Goal: Task Accomplishment & Management: Use online tool/utility

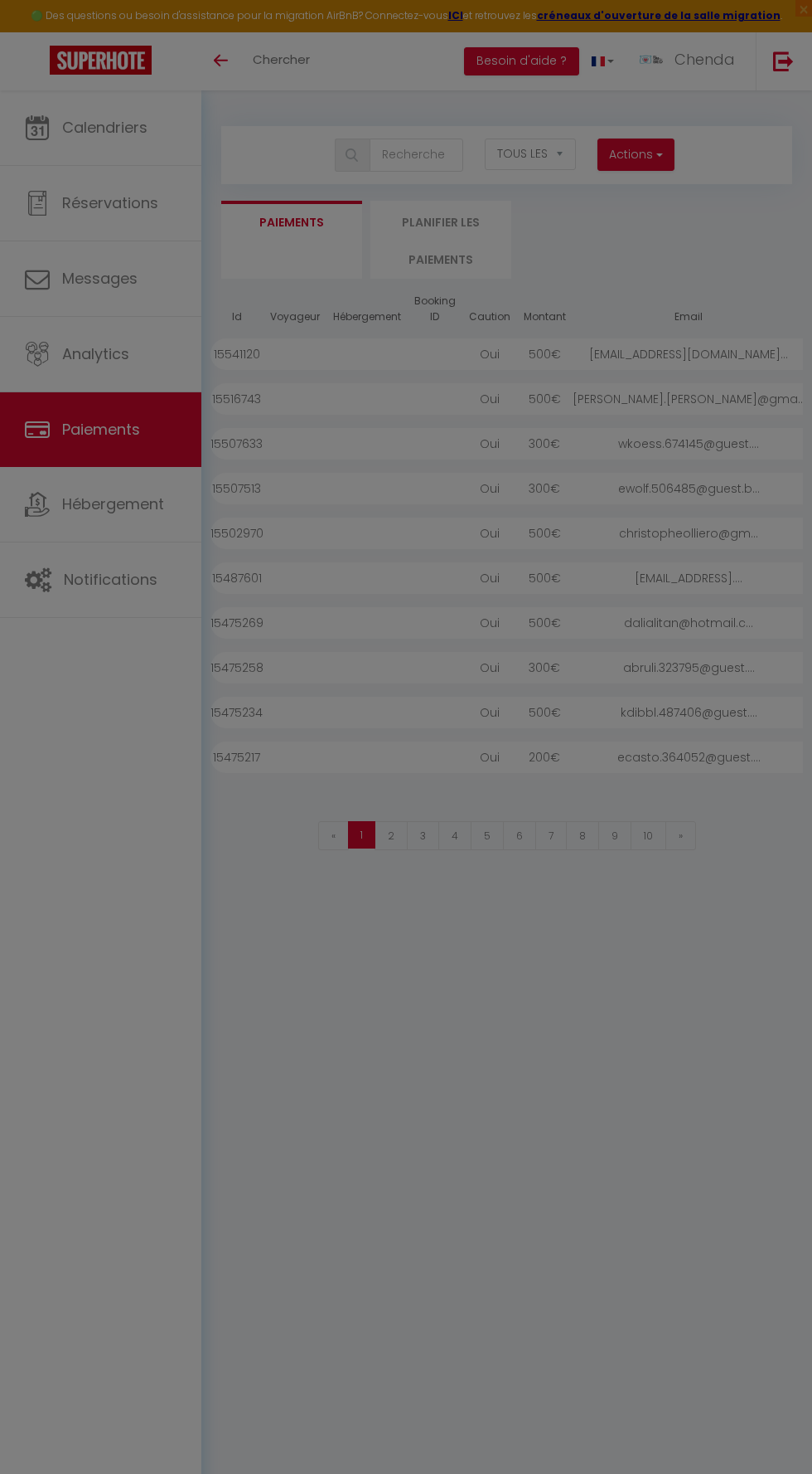
select select "2"
select select "0"
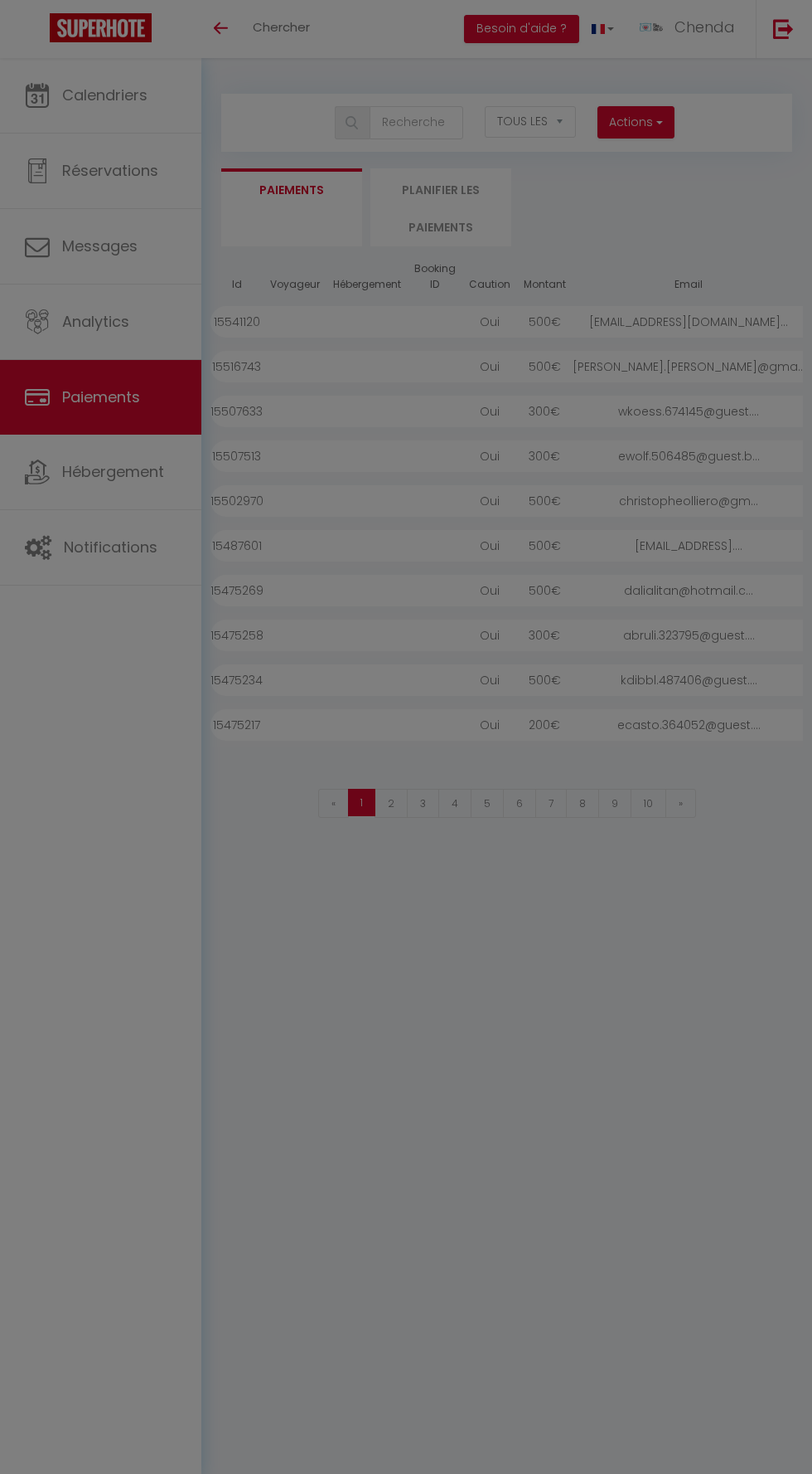
select select "2"
select select "0"
select select
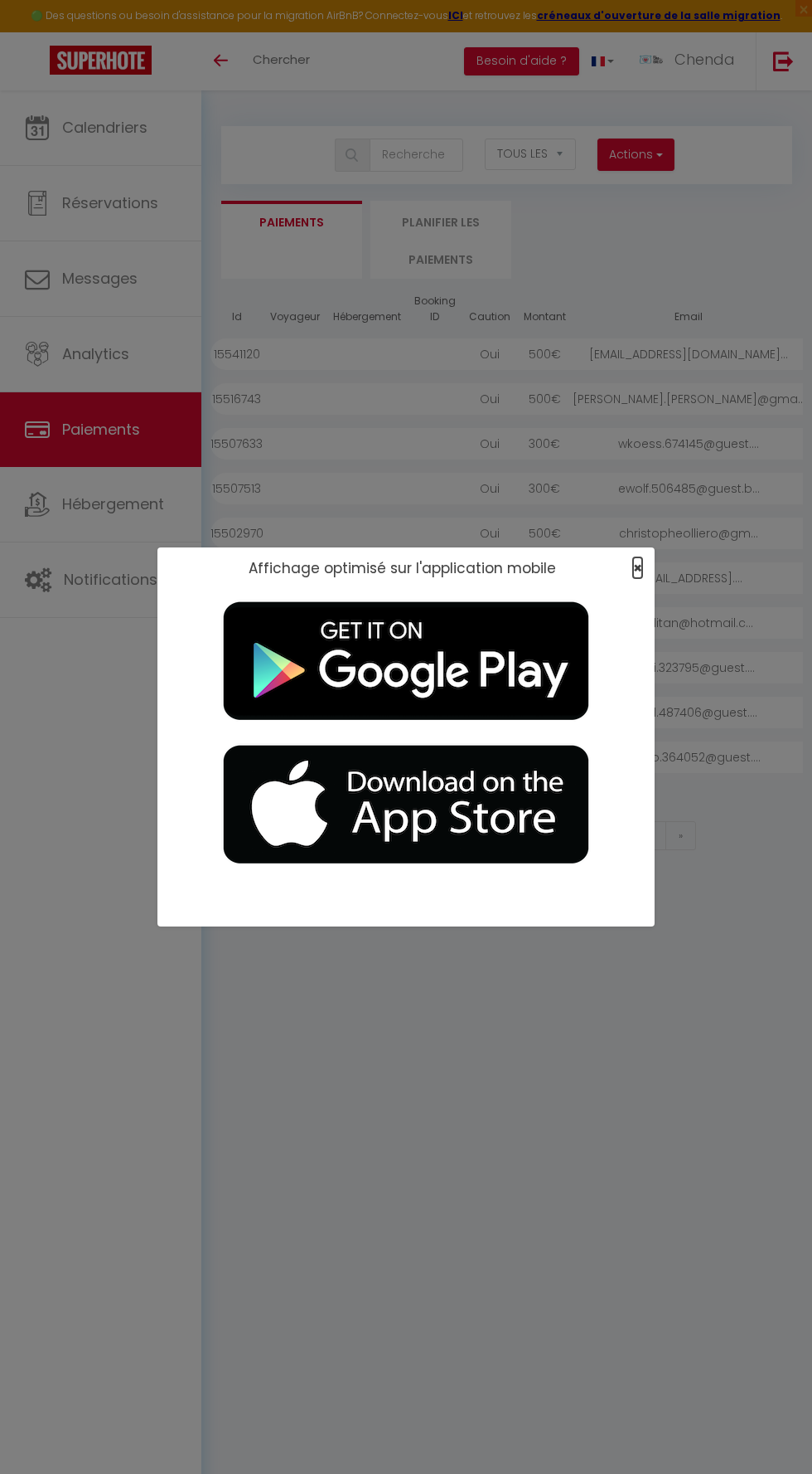
click at [638, 568] on span "×" at bounding box center [638, 568] width 9 height 20
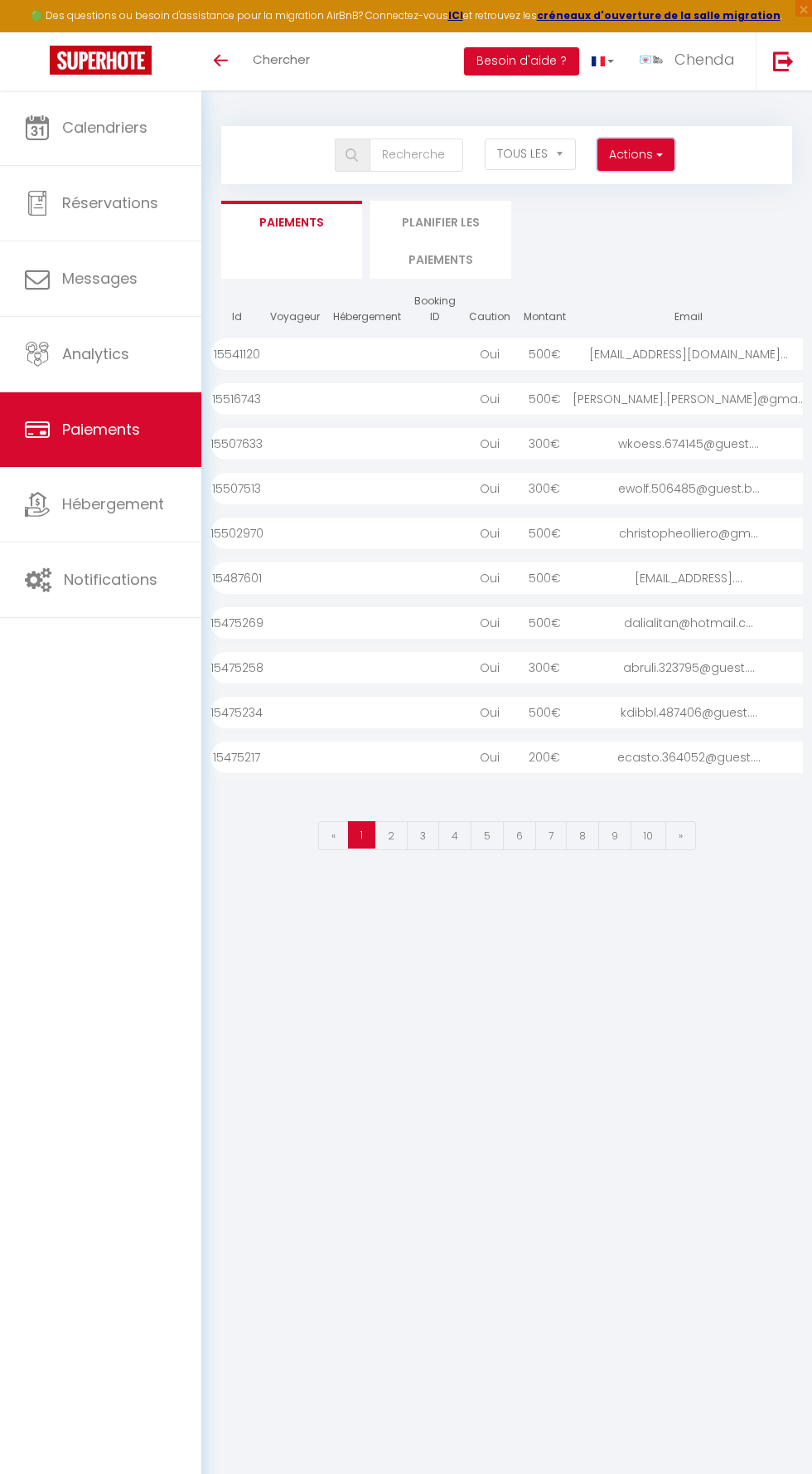
click at [625, 166] on button "Actions" at bounding box center [636, 154] width 76 height 33
click at [555, 208] on link "Créer nouveau lien caution" at bounding box center [572, 212] width 204 height 21
select select
select select "other"
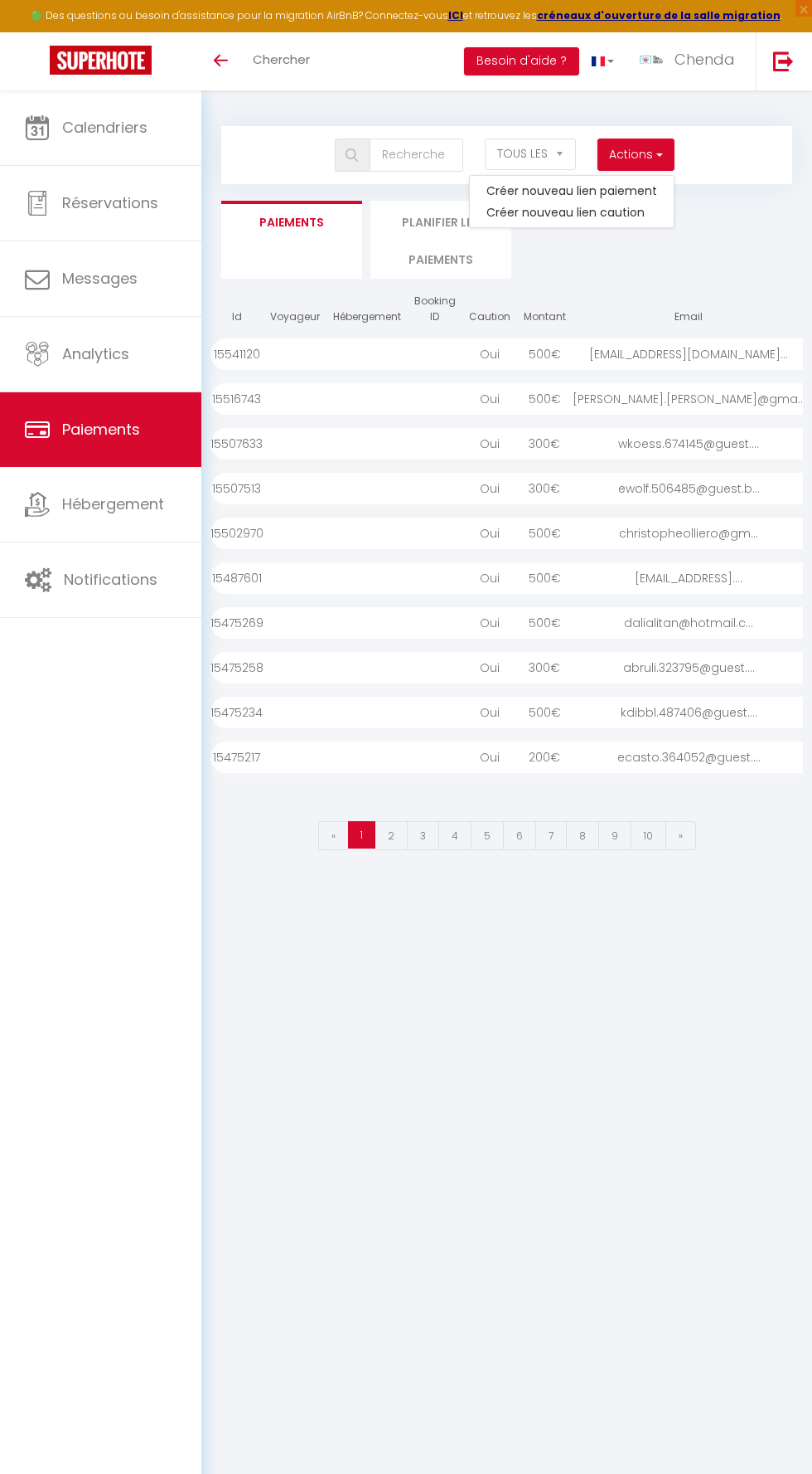
select select "692"
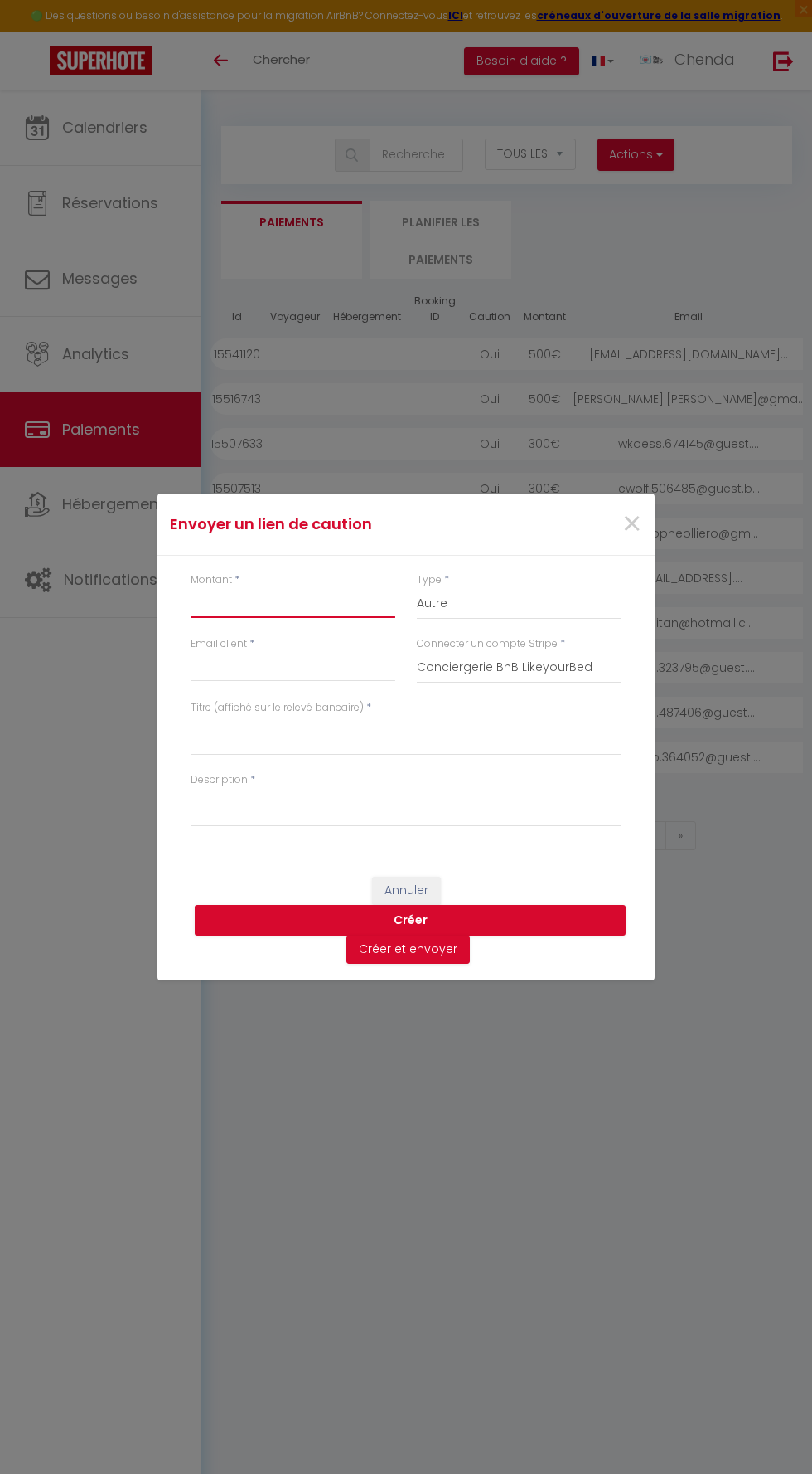
click at [298, 600] on input "Montant" at bounding box center [293, 602] width 205 height 30
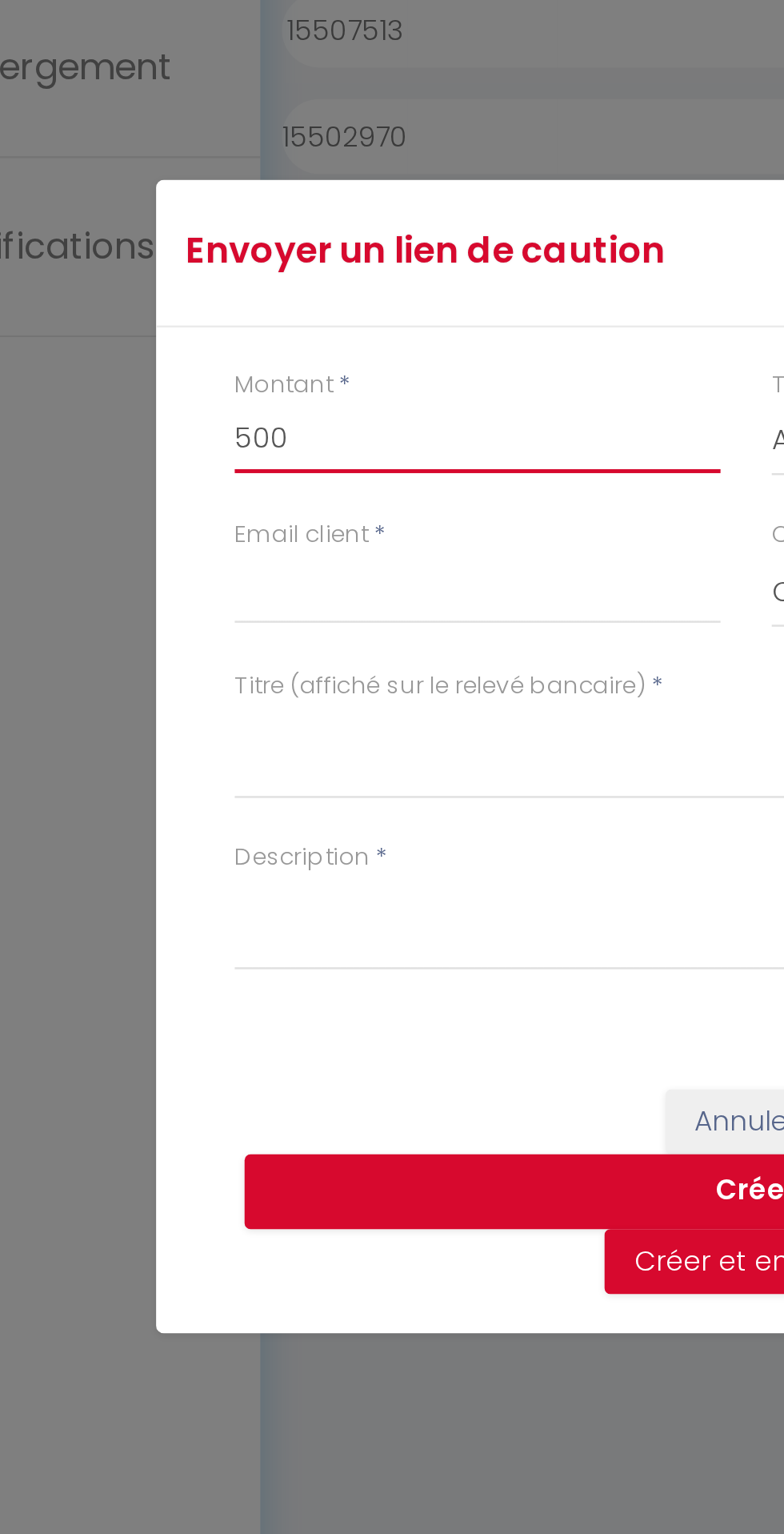
type input "500"
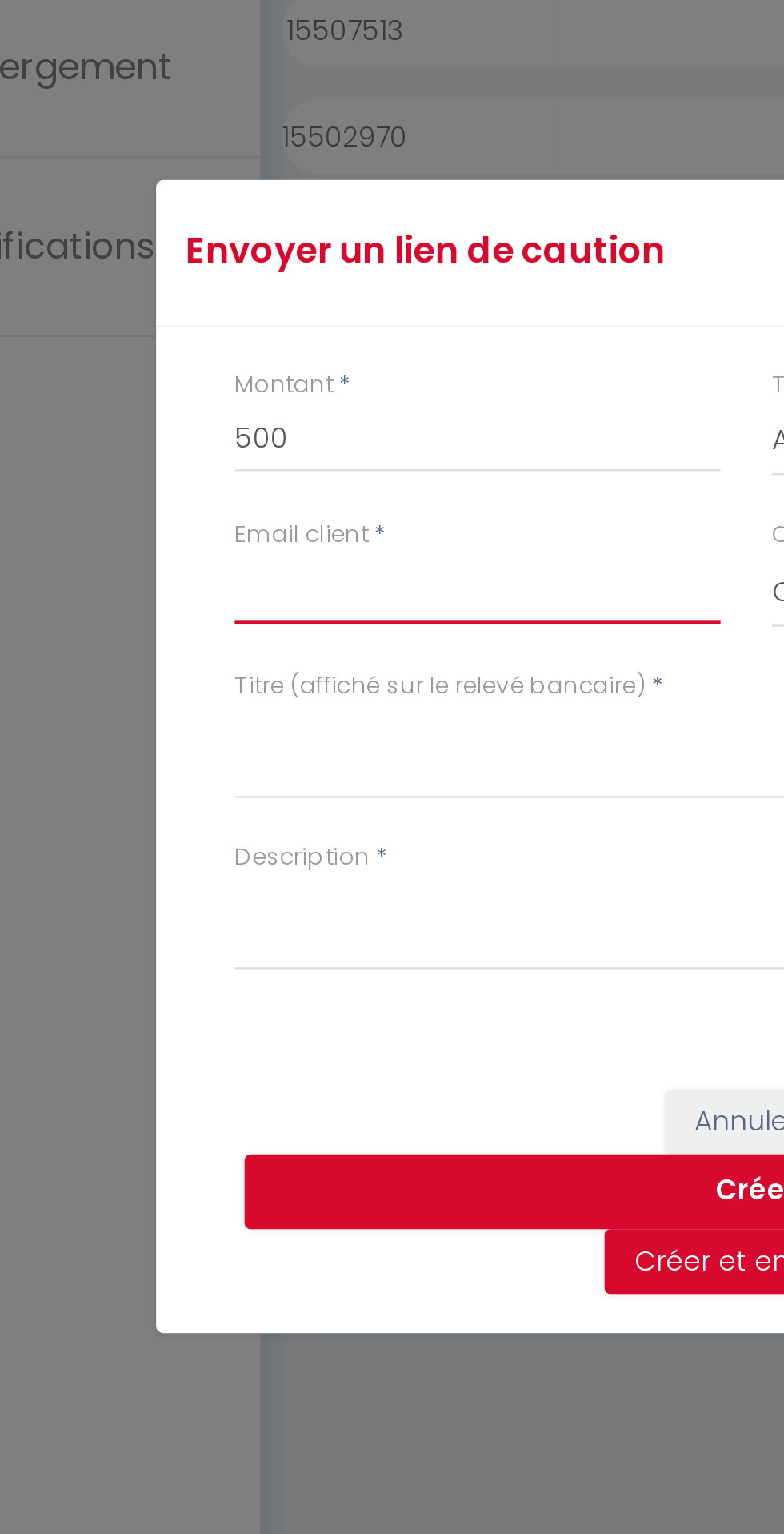
click at [215, 706] on input "Email client" at bounding box center [283, 698] width 198 height 29
type input "[EMAIL_ADDRESS][DOMAIN_NAME]"
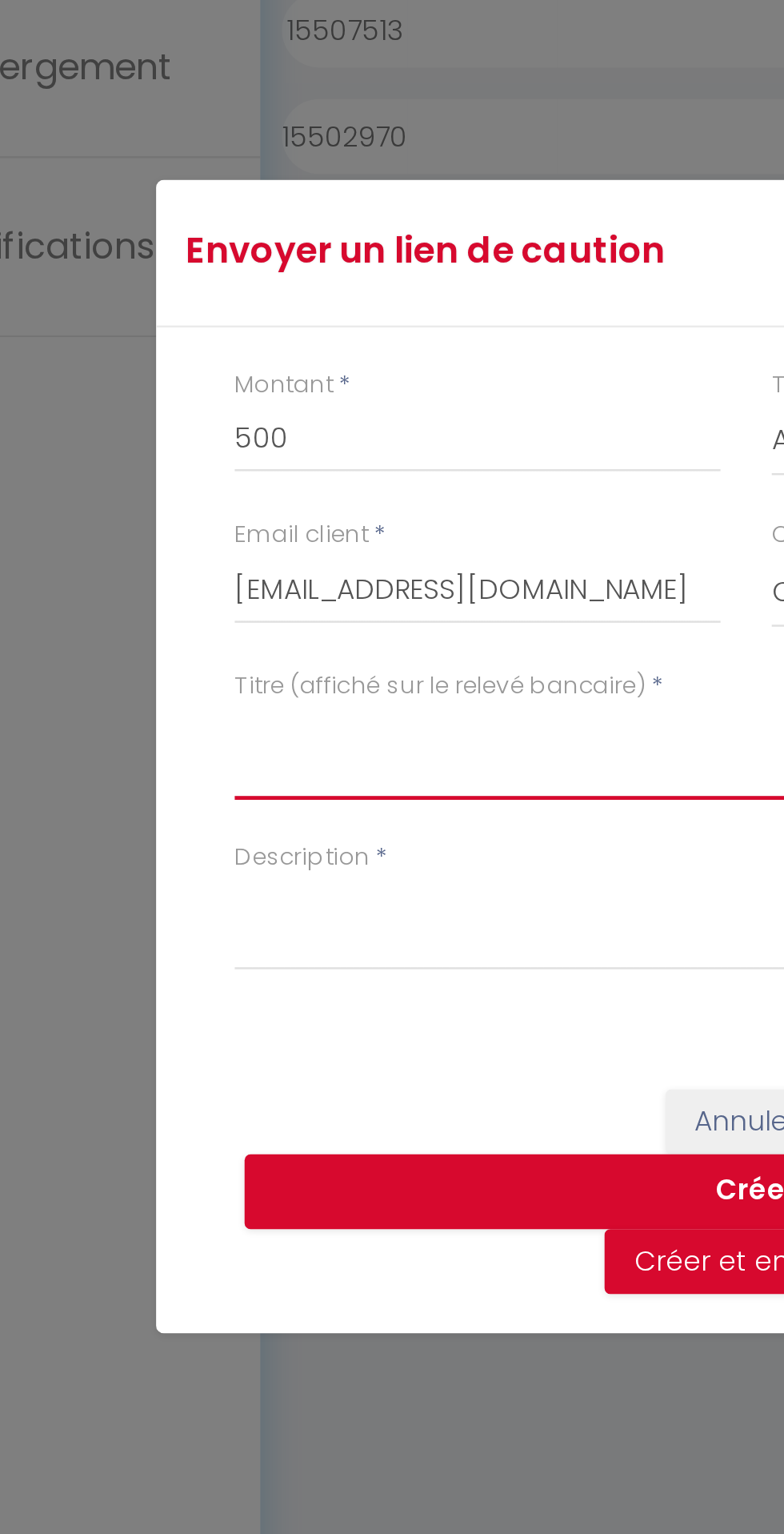
click at [210, 777] on textarea "Titre (affiché sur le relevé bancaire)" at bounding box center [392, 765] width 416 height 38
type textarea "SECURITY DEPOSIT - PLUME"
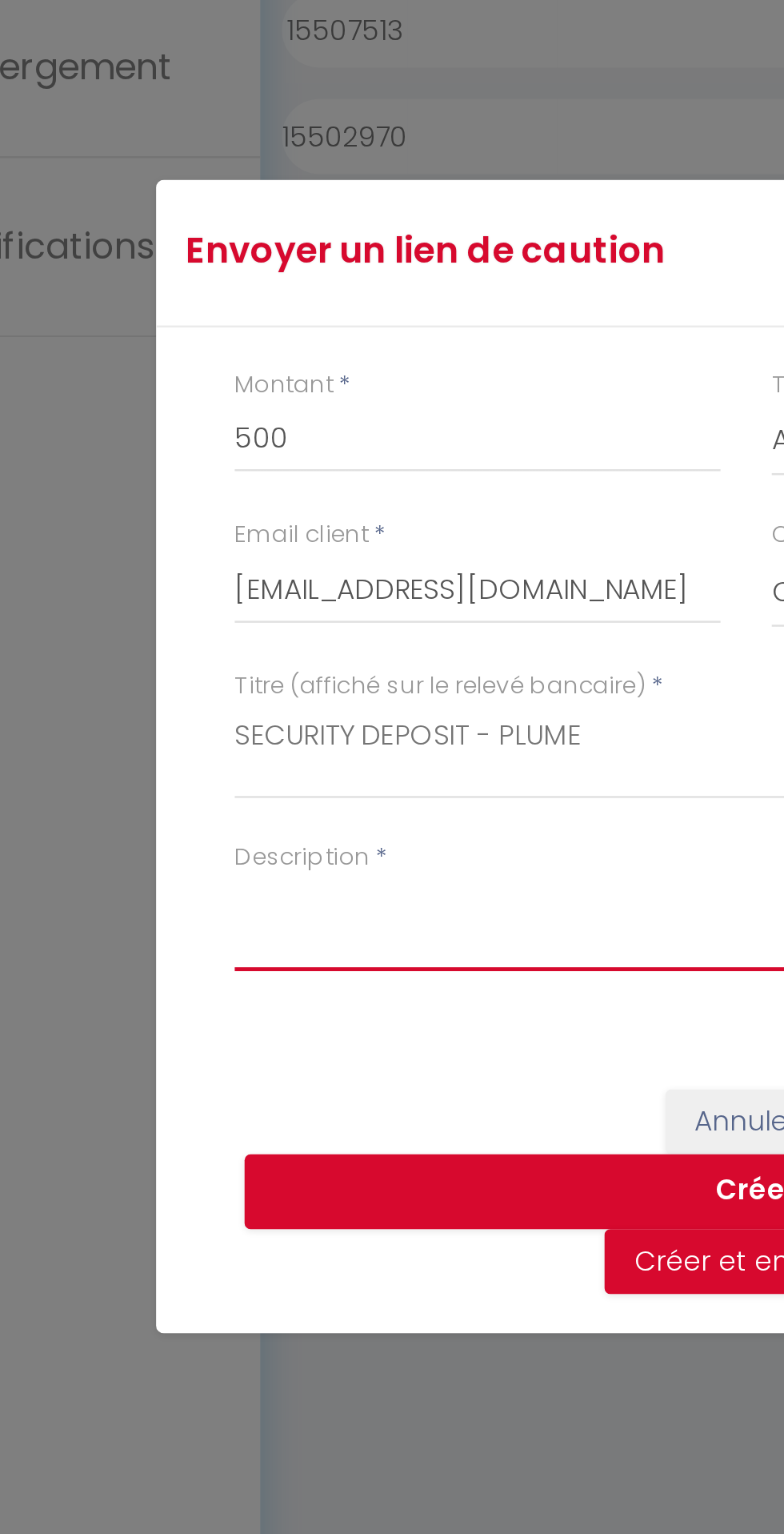
click at [197, 832] on textarea "Description" at bounding box center [392, 835] width 416 height 38
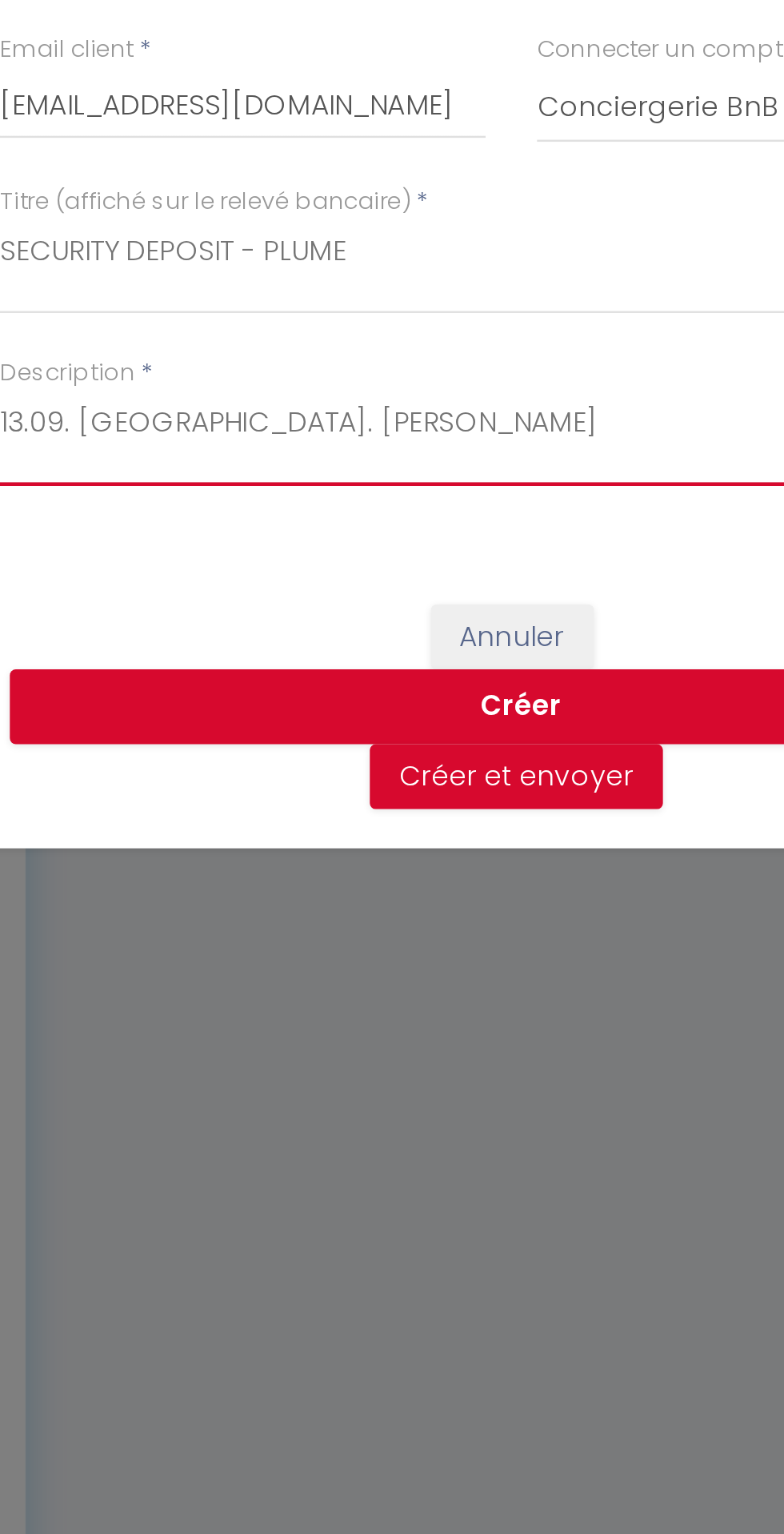
type textarea "13.09. [GEOGRAPHIC_DATA]. [PERSON_NAME]"
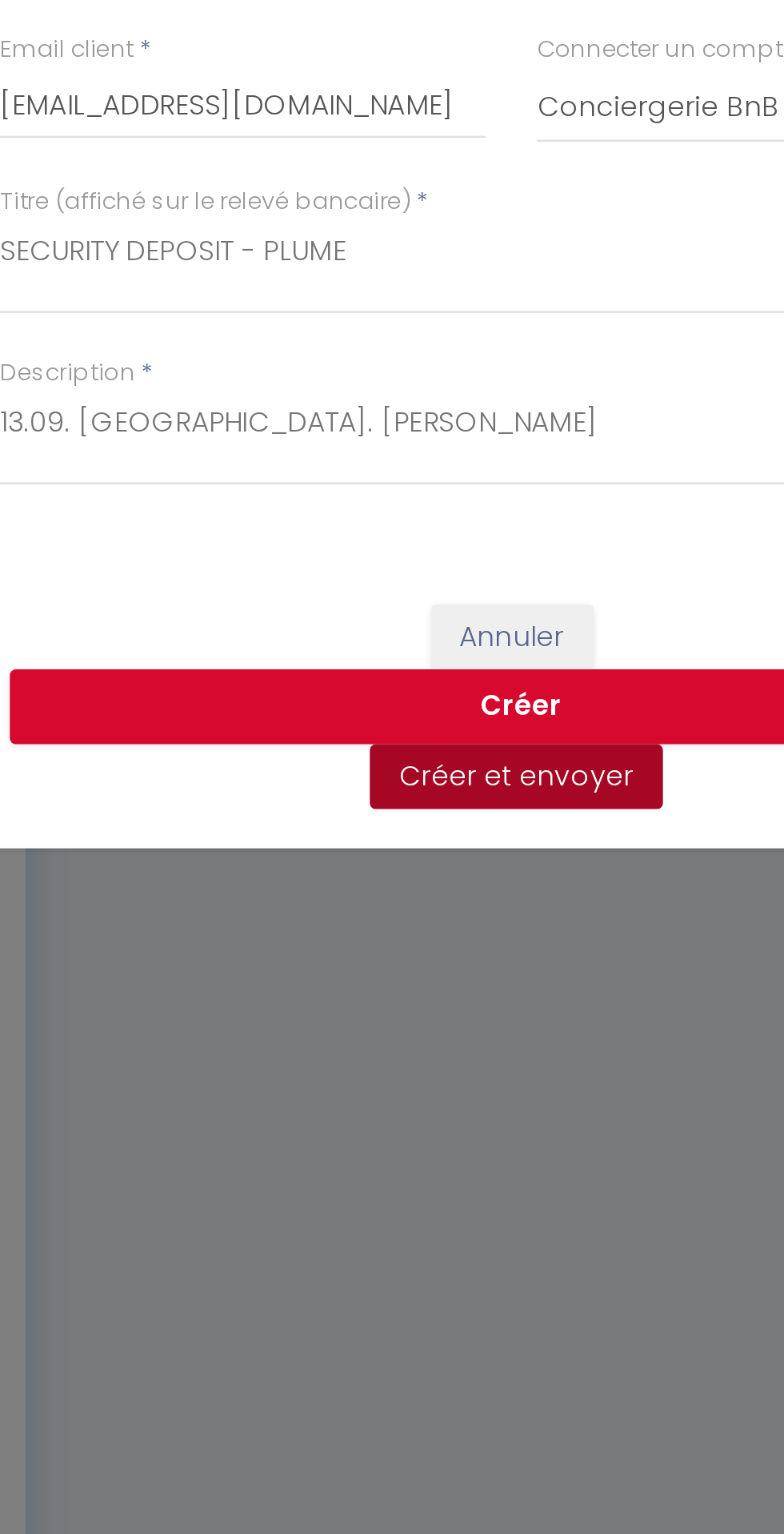
click at [399, 967] on button "Créer et envoyer" at bounding box center [394, 972] width 119 height 27
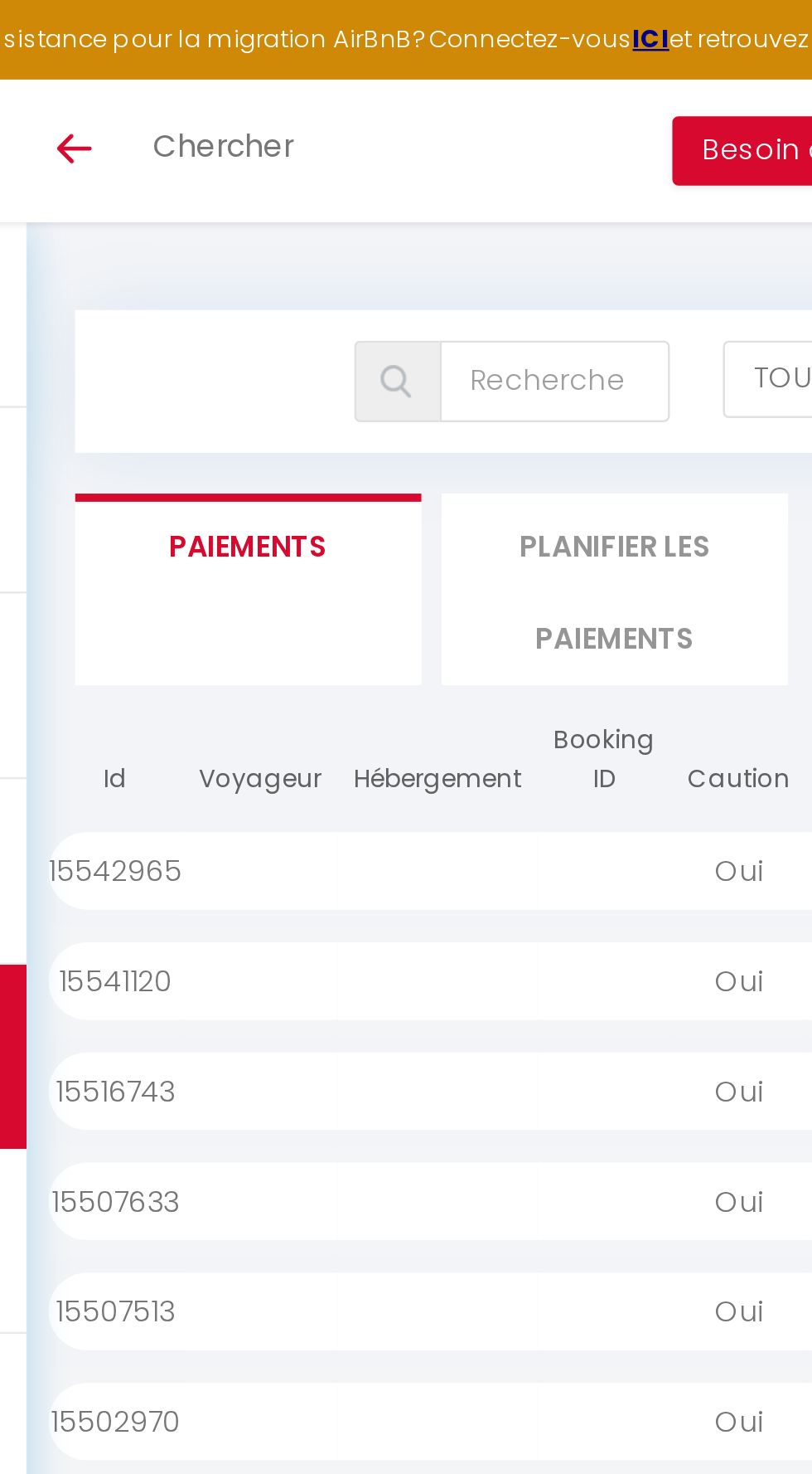
click at [425, 344] on div at bounding box center [437, 353] width 55 height 31
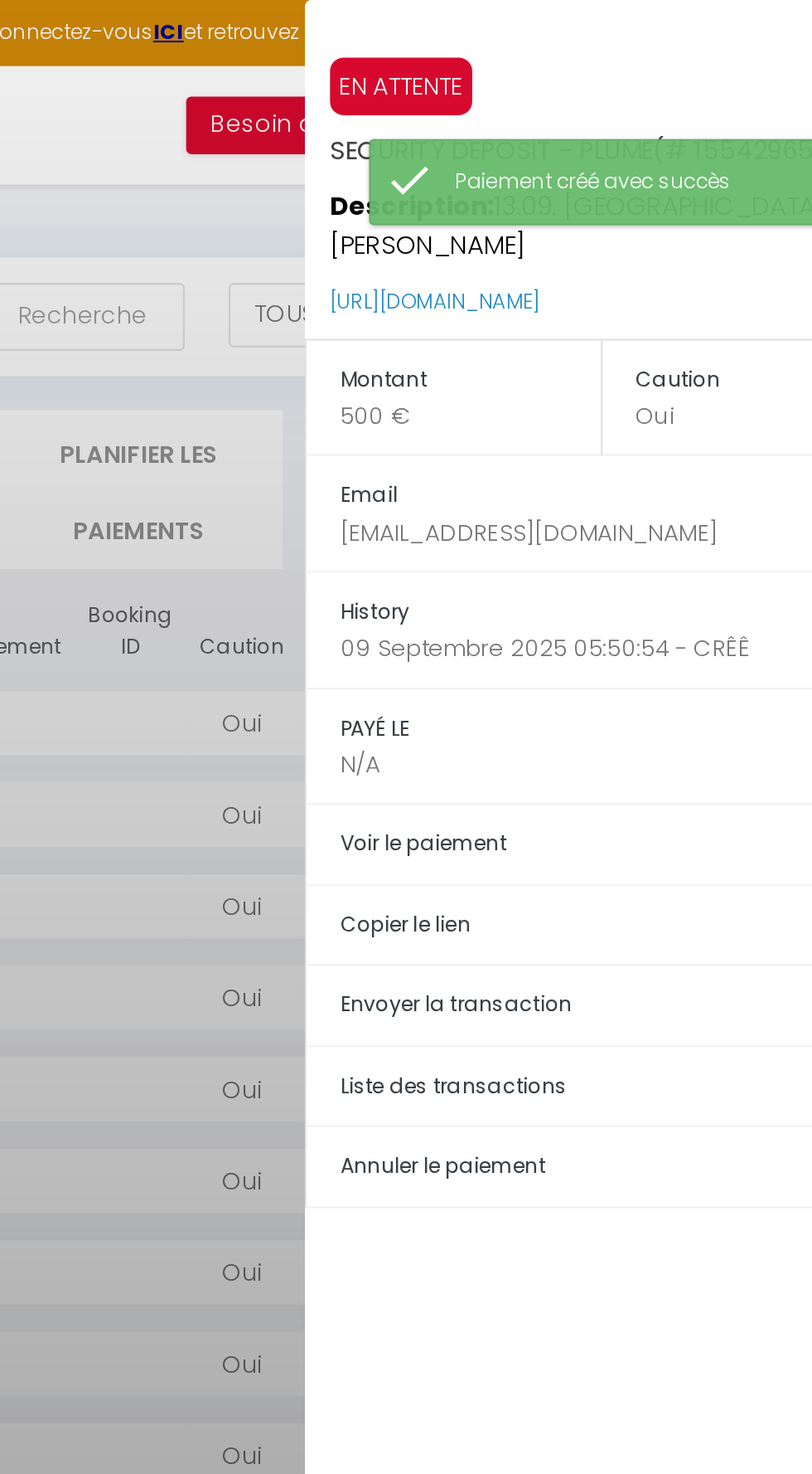
click at [587, 444] on h5 "Copier le lien" at bounding box center [675, 453] width 272 height 19
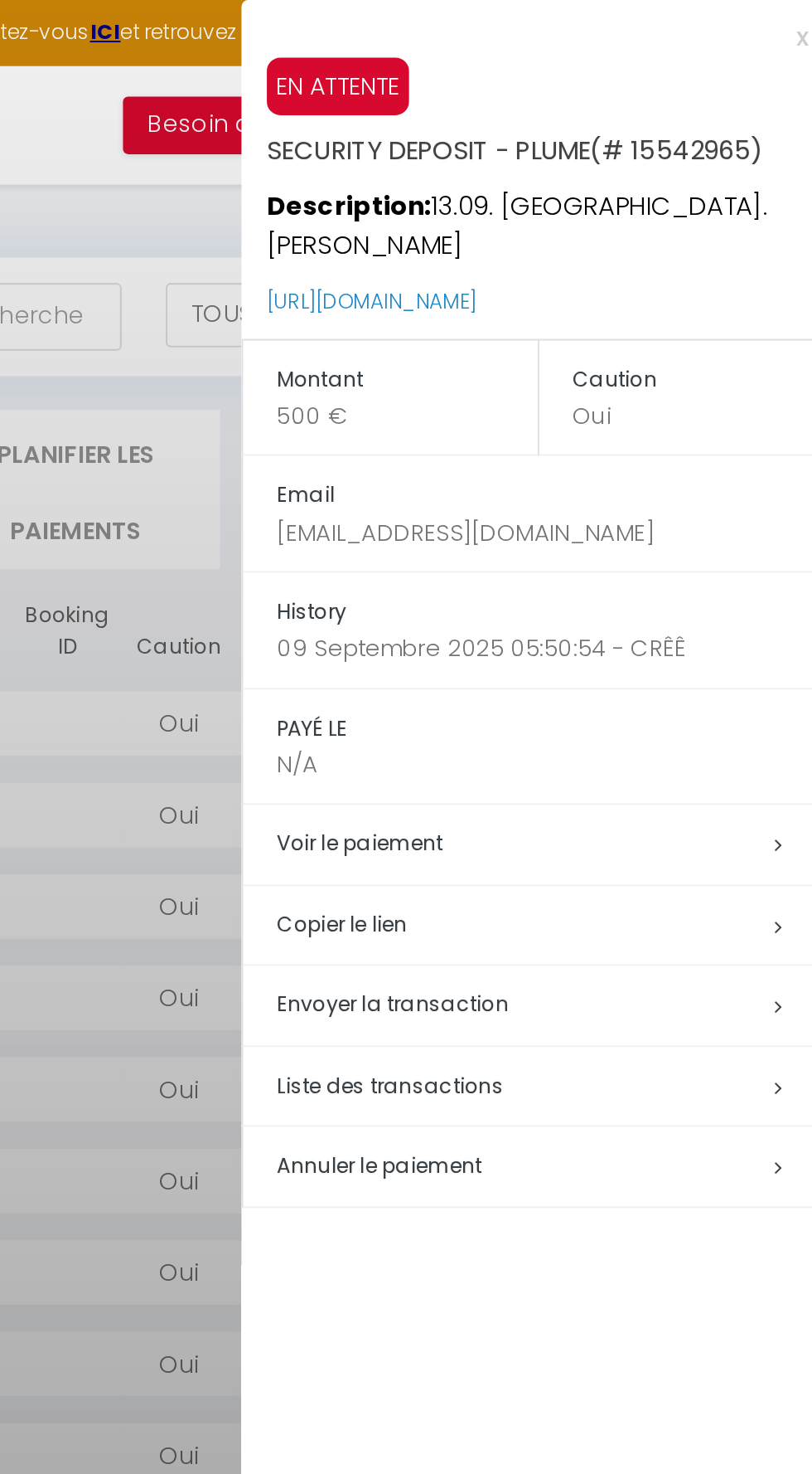
click at [472, 306] on div at bounding box center [406, 737] width 812 height 1474
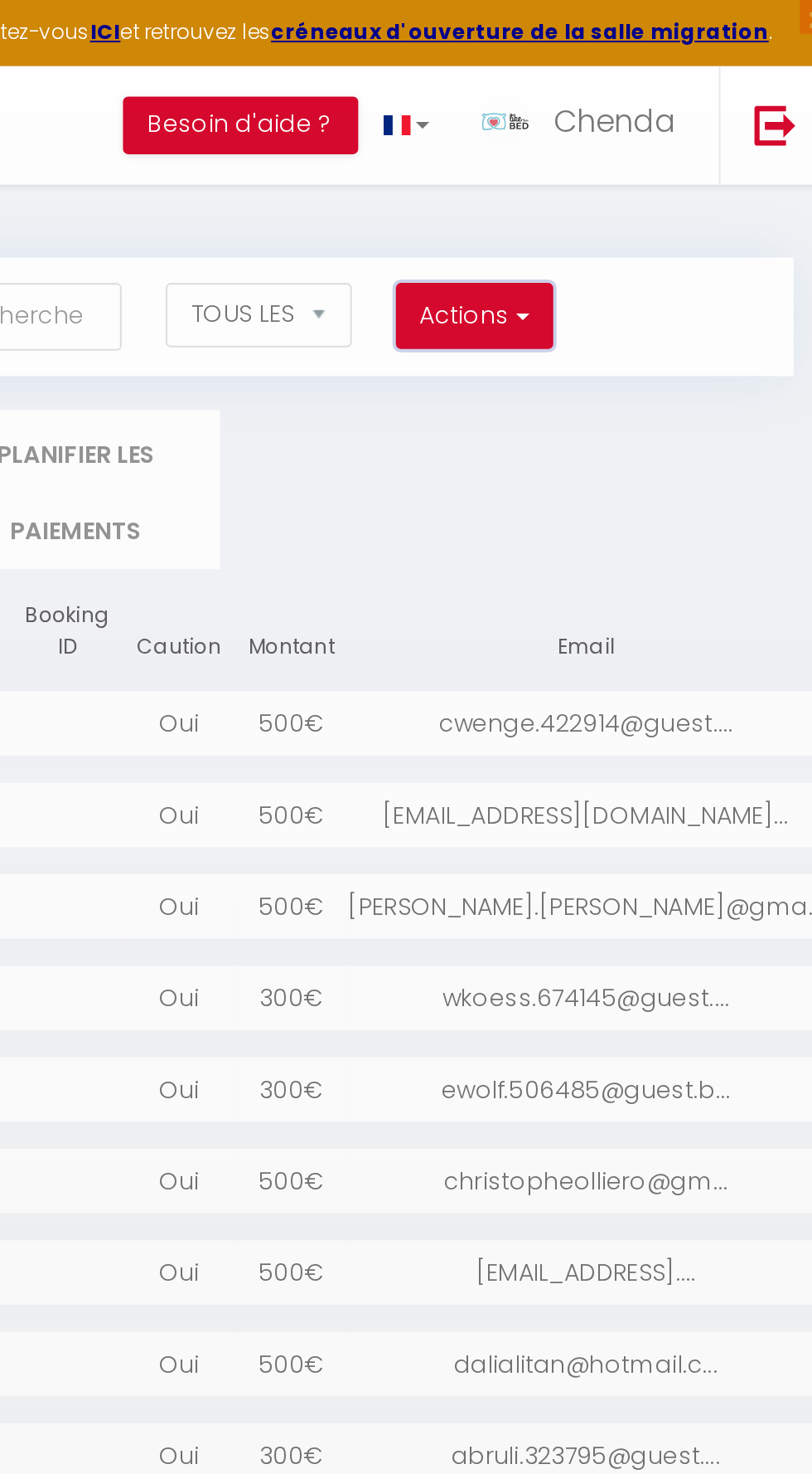
click at [659, 151] on span "button" at bounding box center [658, 154] width 10 height 17
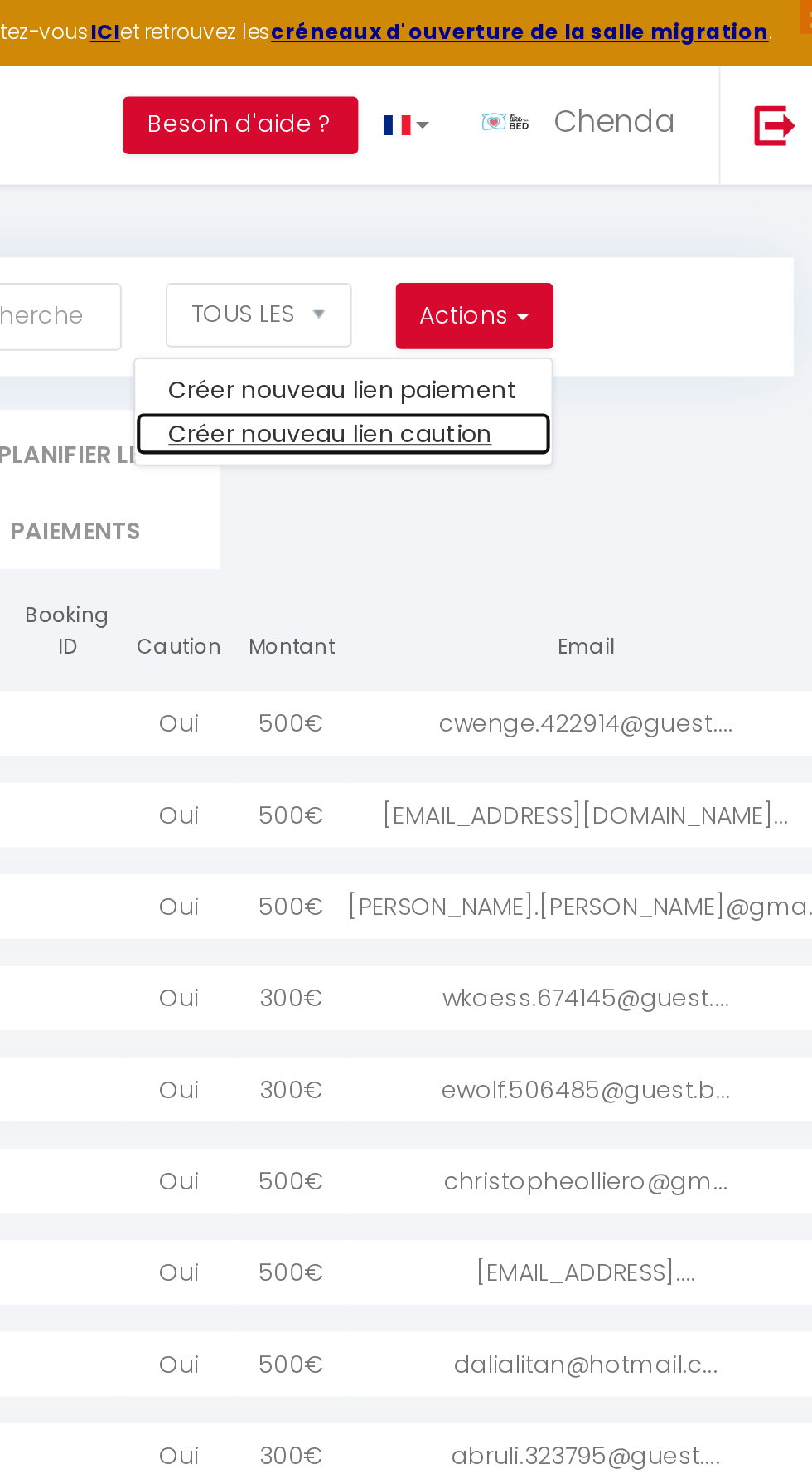
click at [613, 219] on link "Créer nouveau lien caution" at bounding box center [572, 212] width 204 height 21
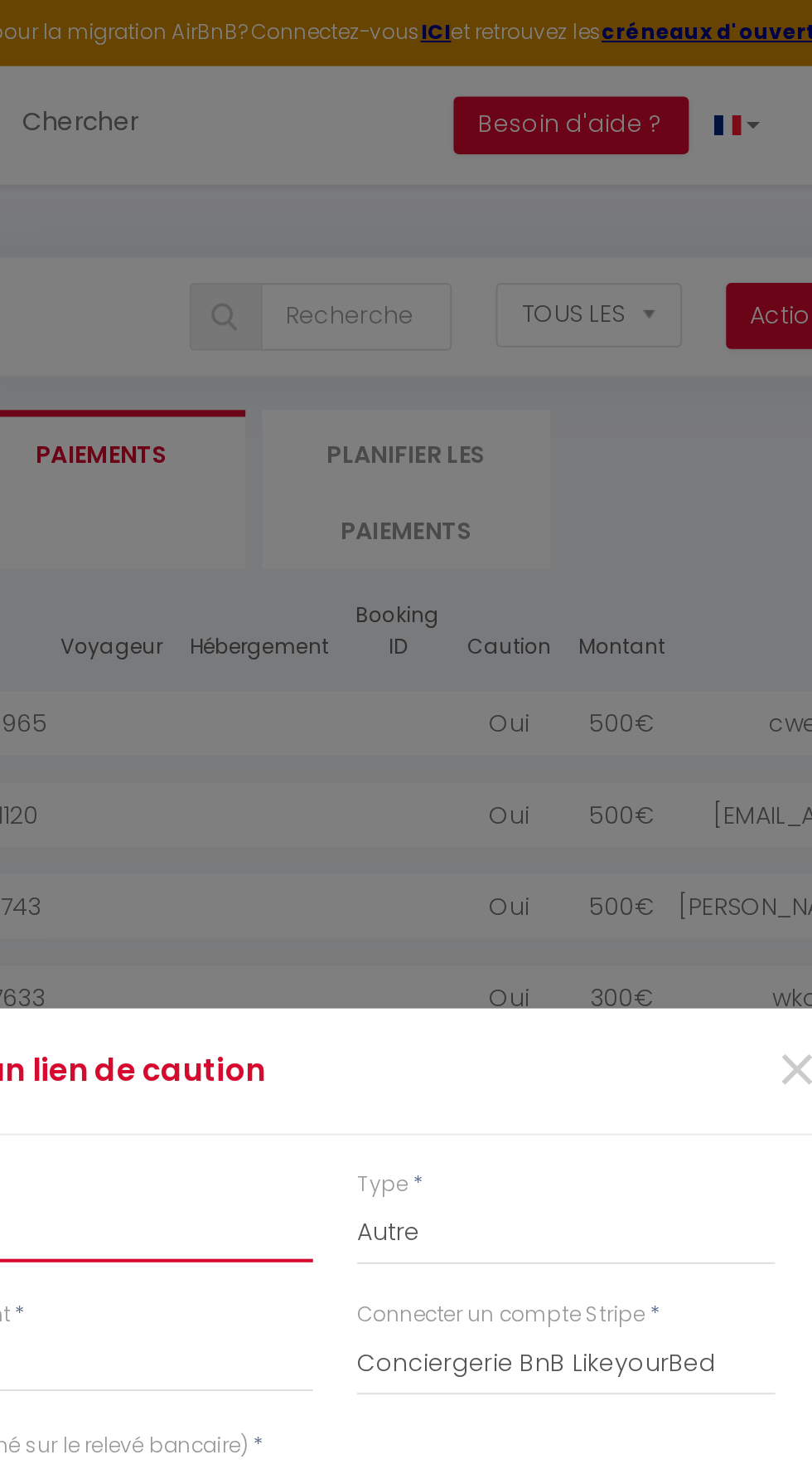
click at [387, 615] on input "Montant" at bounding box center [293, 602] width 205 height 30
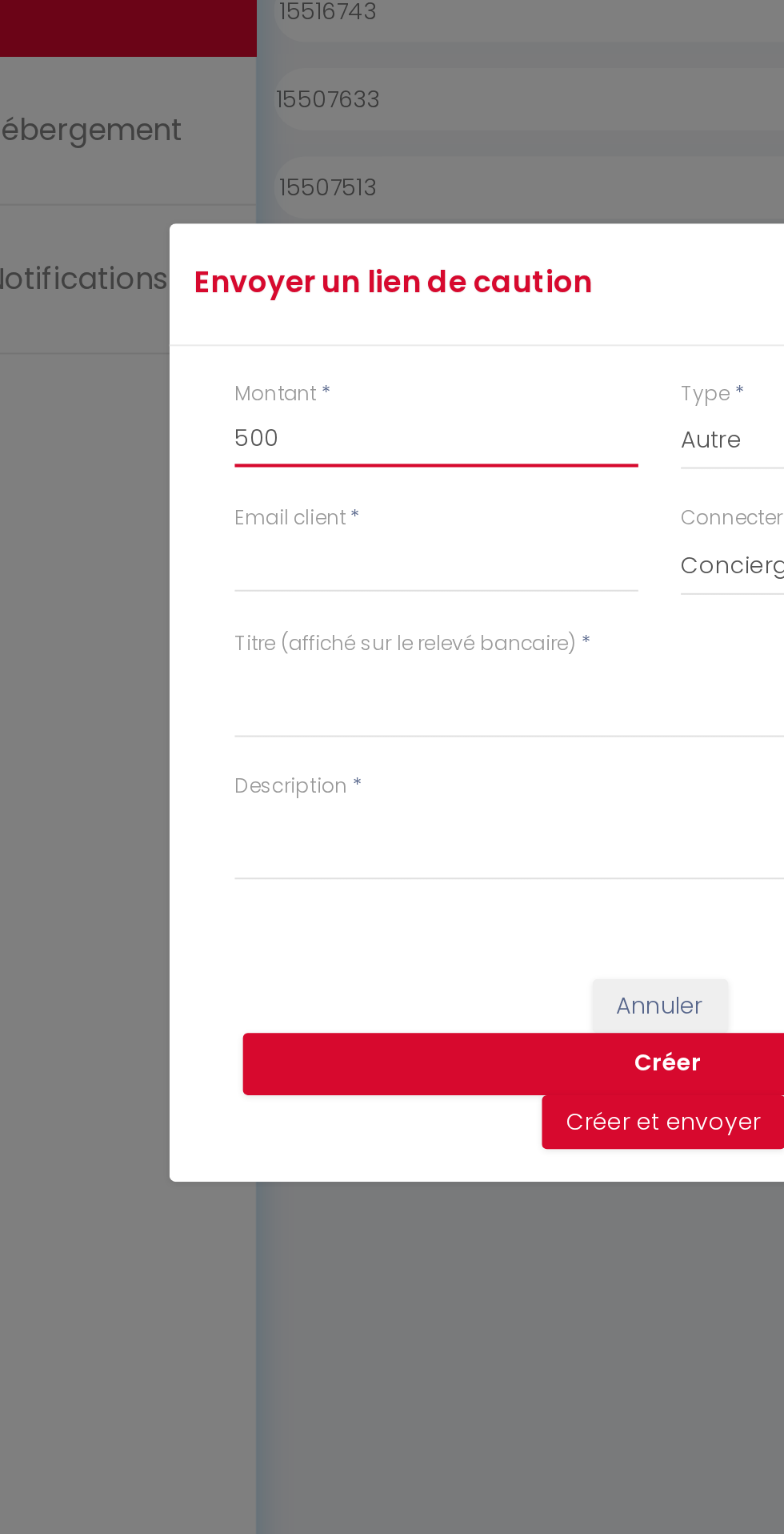
type input "500"
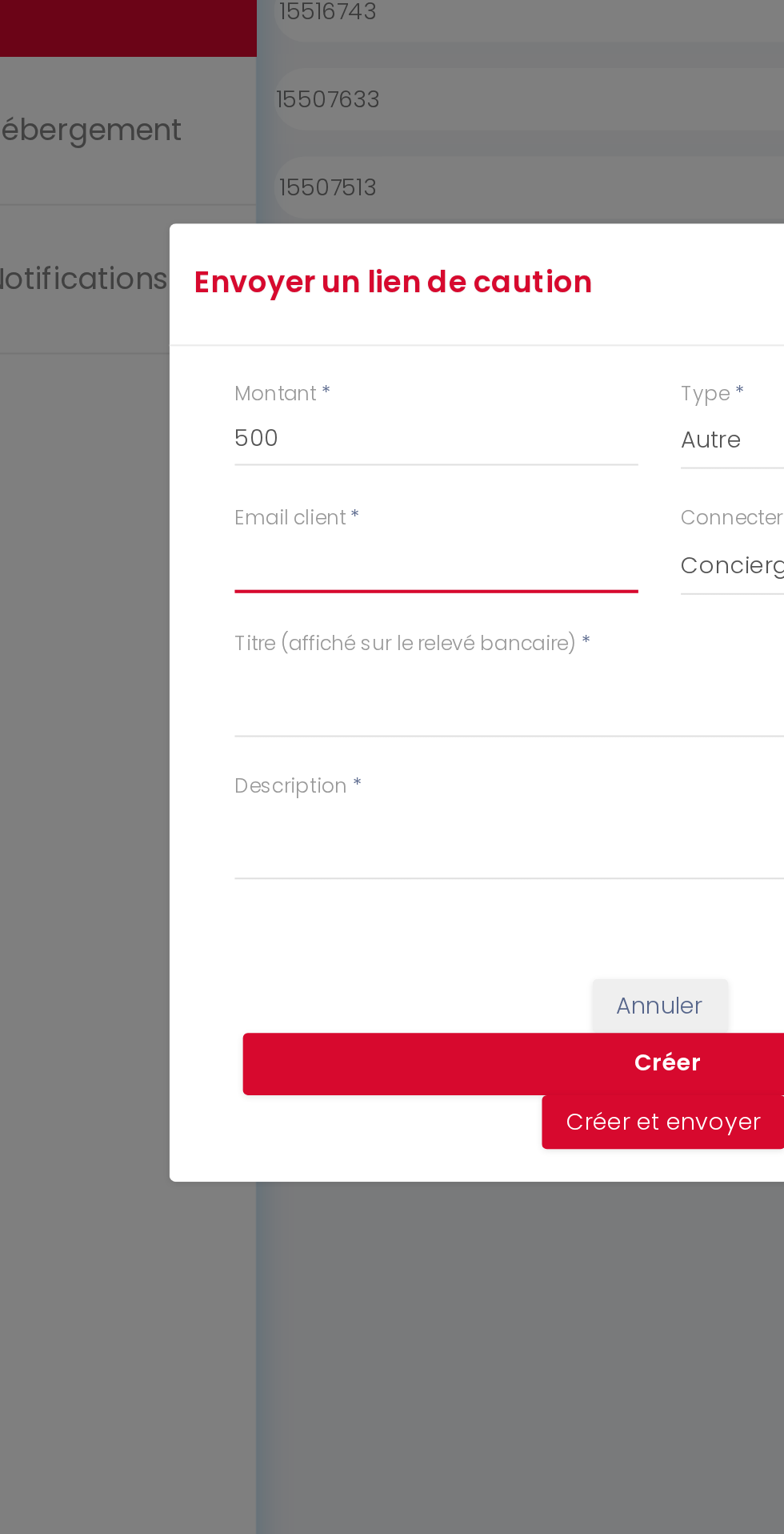
click at [292, 704] on input "Email client" at bounding box center [283, 698] width 198 height 29
type input "mpirar.476835@guest.booking.com"
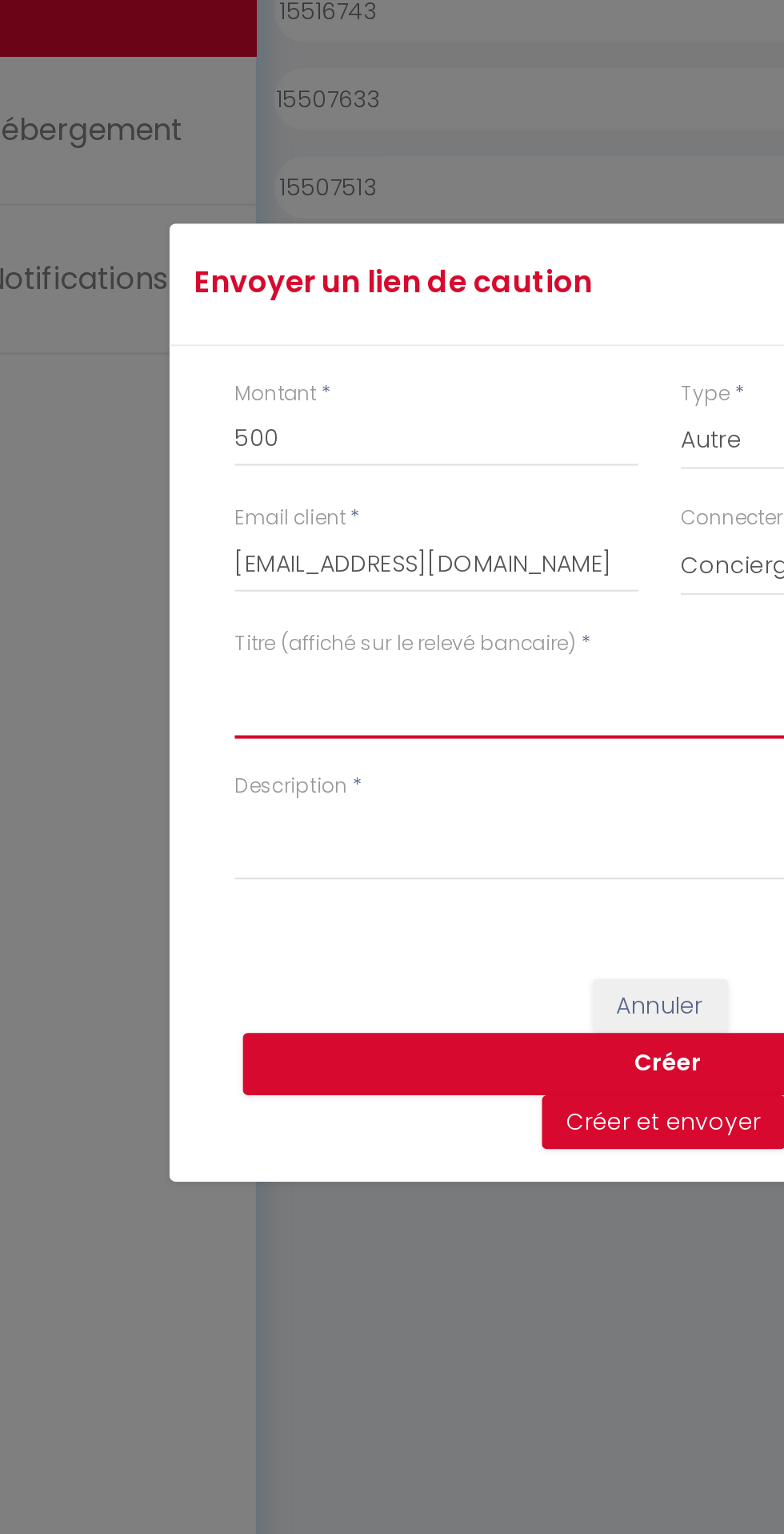
click at [287, 762] on textarea "Titre (affiché sur le relevé bancaire)" at bounding box center [392, 765] width 416 height 38
type textarea "CAUTION - REFLET DU BLEU"
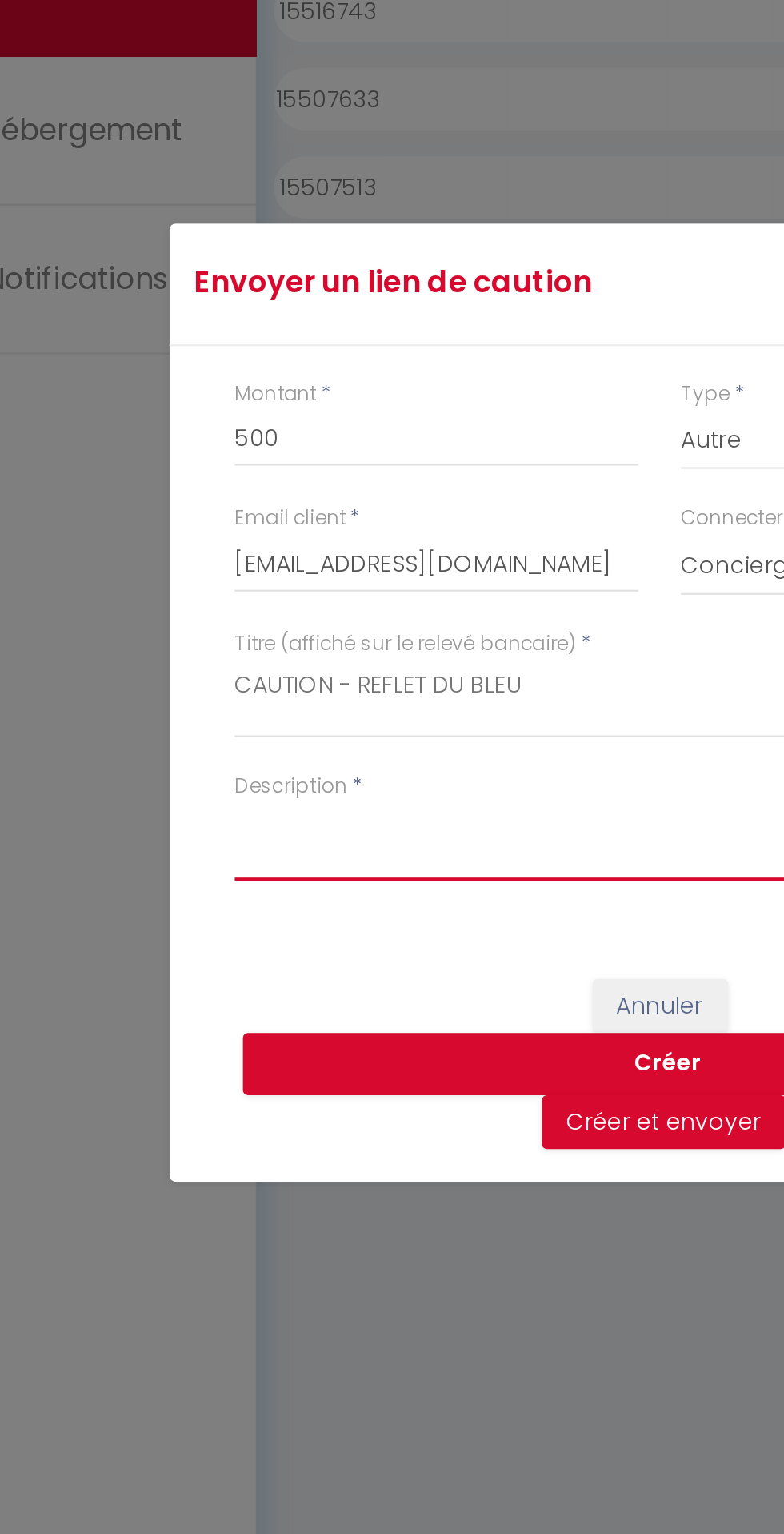
click at [316, 833] on textarea "Description" at bounding box center [392, 835] width 416 height 38
type textarea "12.09. Reflet"
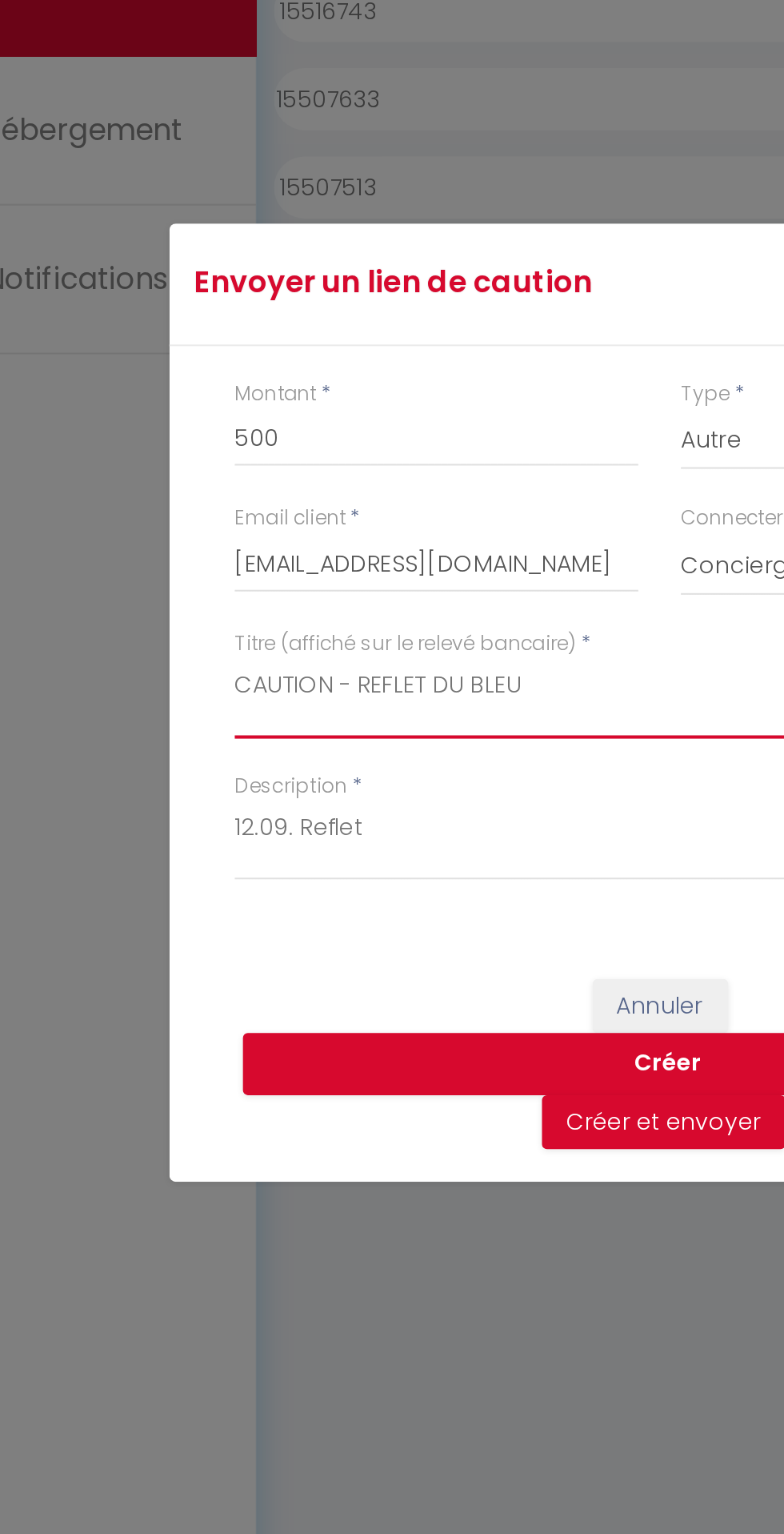
click at [293, 758] on textarea "CAUTION - REFLET DU BLEU" at bounding box center [392, 765] width 416 height 38
type textarea "CAUTION - REFLET BLEU"
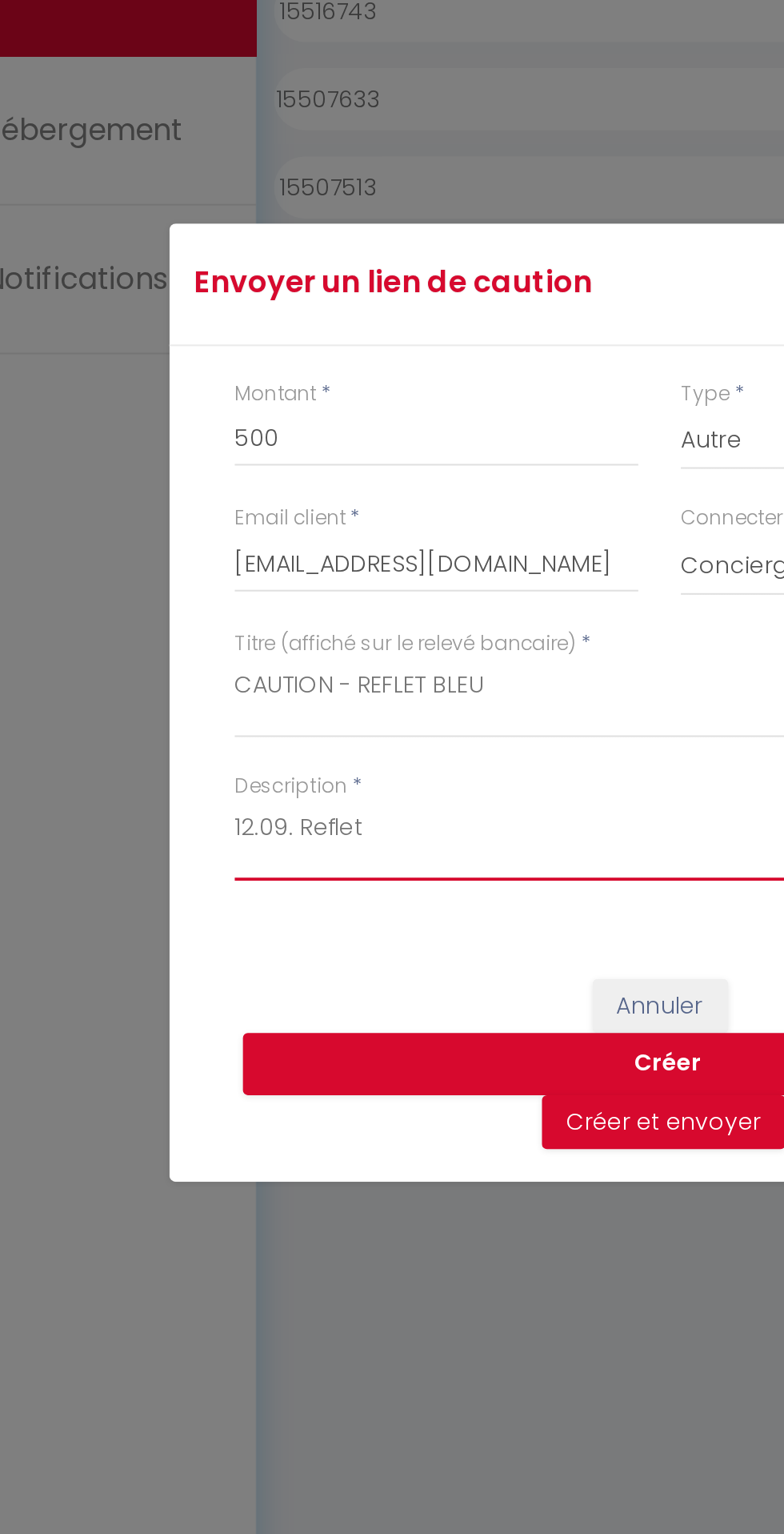
click at [264, 832] on textarea "12.09. Reflet" at bounding box center [392, 835] width 416 height 38
type textarea "12.09. Reflet bleu du lac"
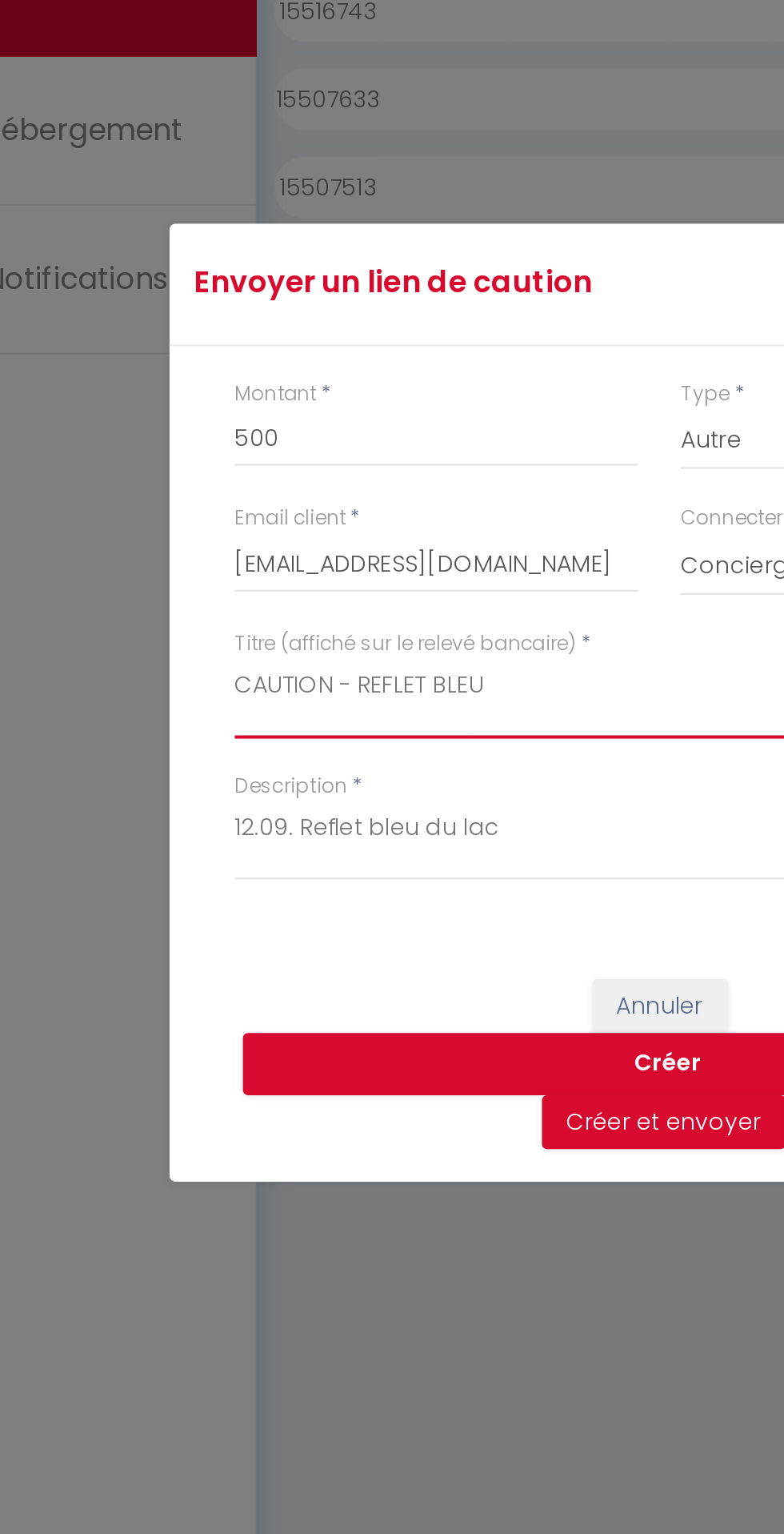
click at [321, 761] on textarea "CAUTION - REFLET BLEU" at bounding box center [392, 765] width 416 height 38
type textarea "CAUTION - REFLET BLEU DU LAC"
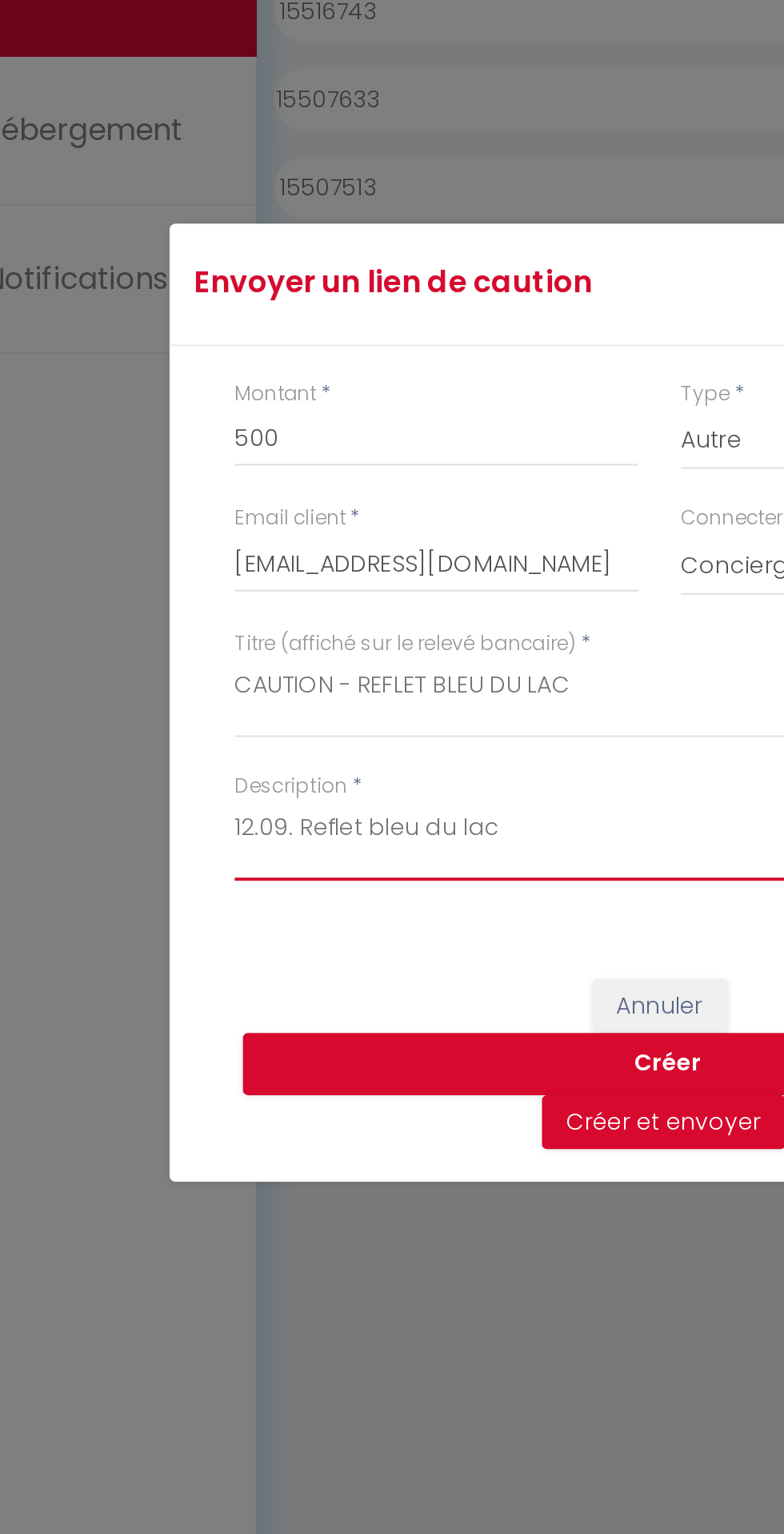
click at [321, 853] on textarea "12.09. Reflet bleu du lac" at bounding box center [392, 835] width 416 height 38
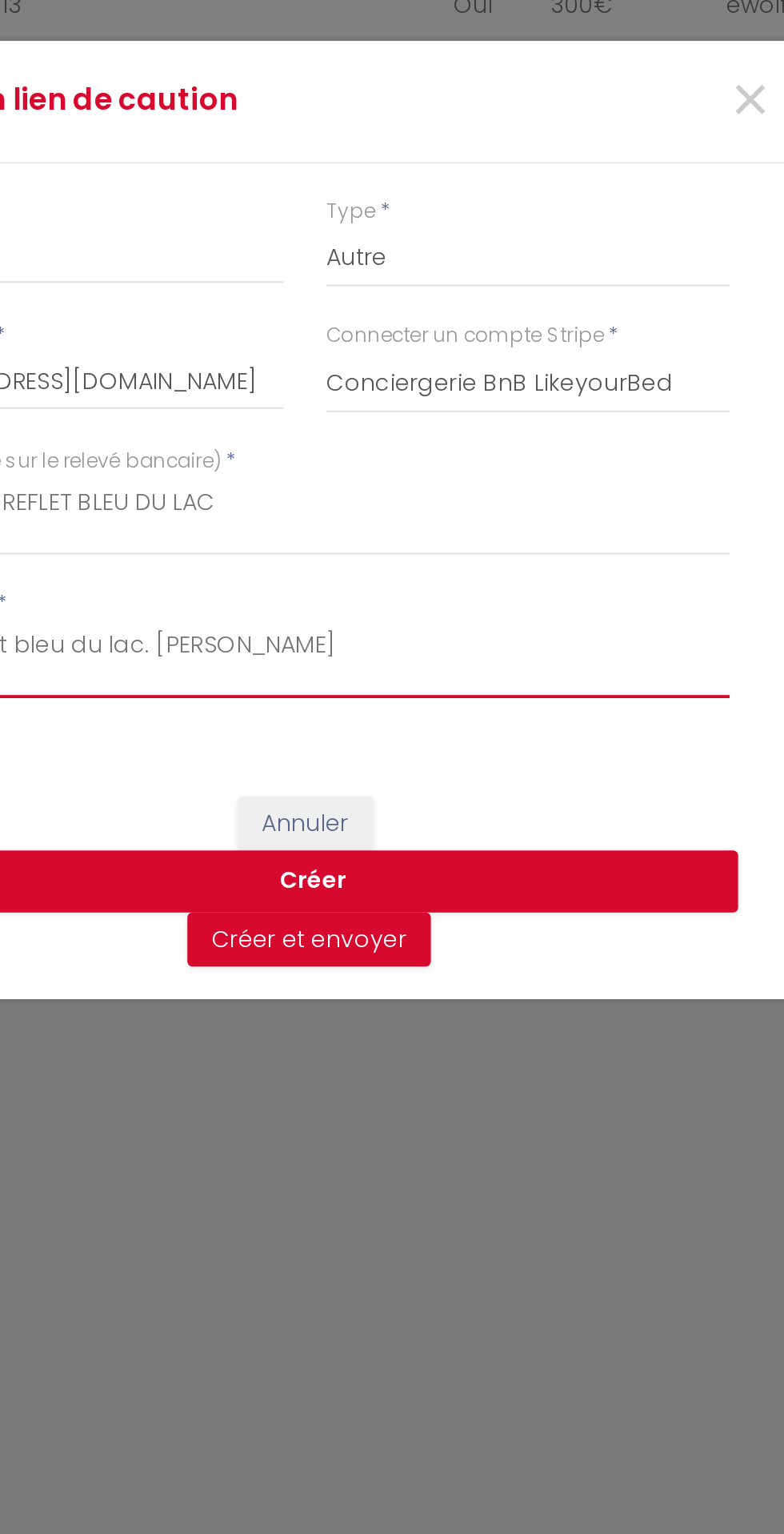
type textarea "12.09. Reflet bleu du lac. Melvin"
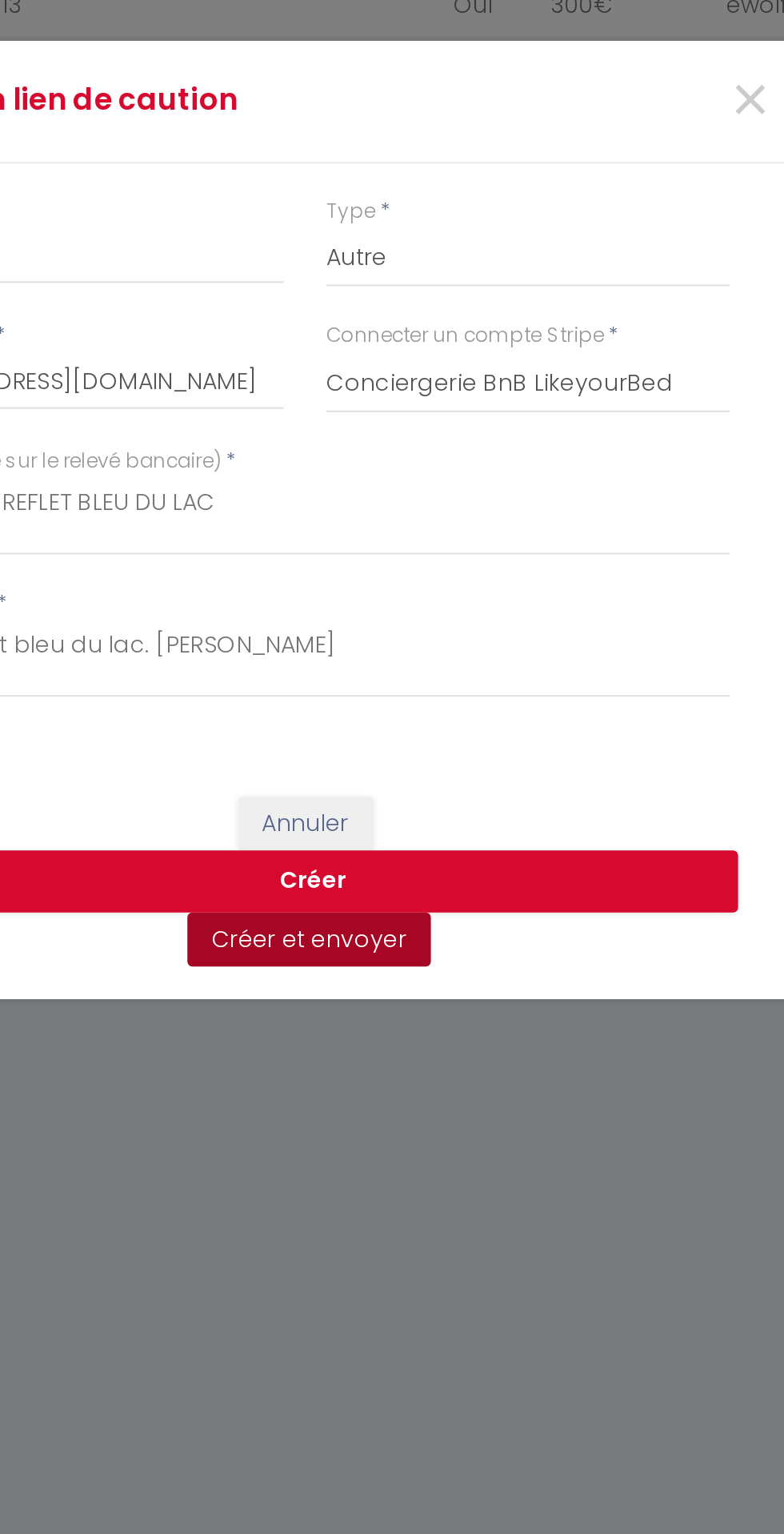
click at [401, 976] on button "Créer et envoyer" at bounding box center [394, 972] width 119 height 27
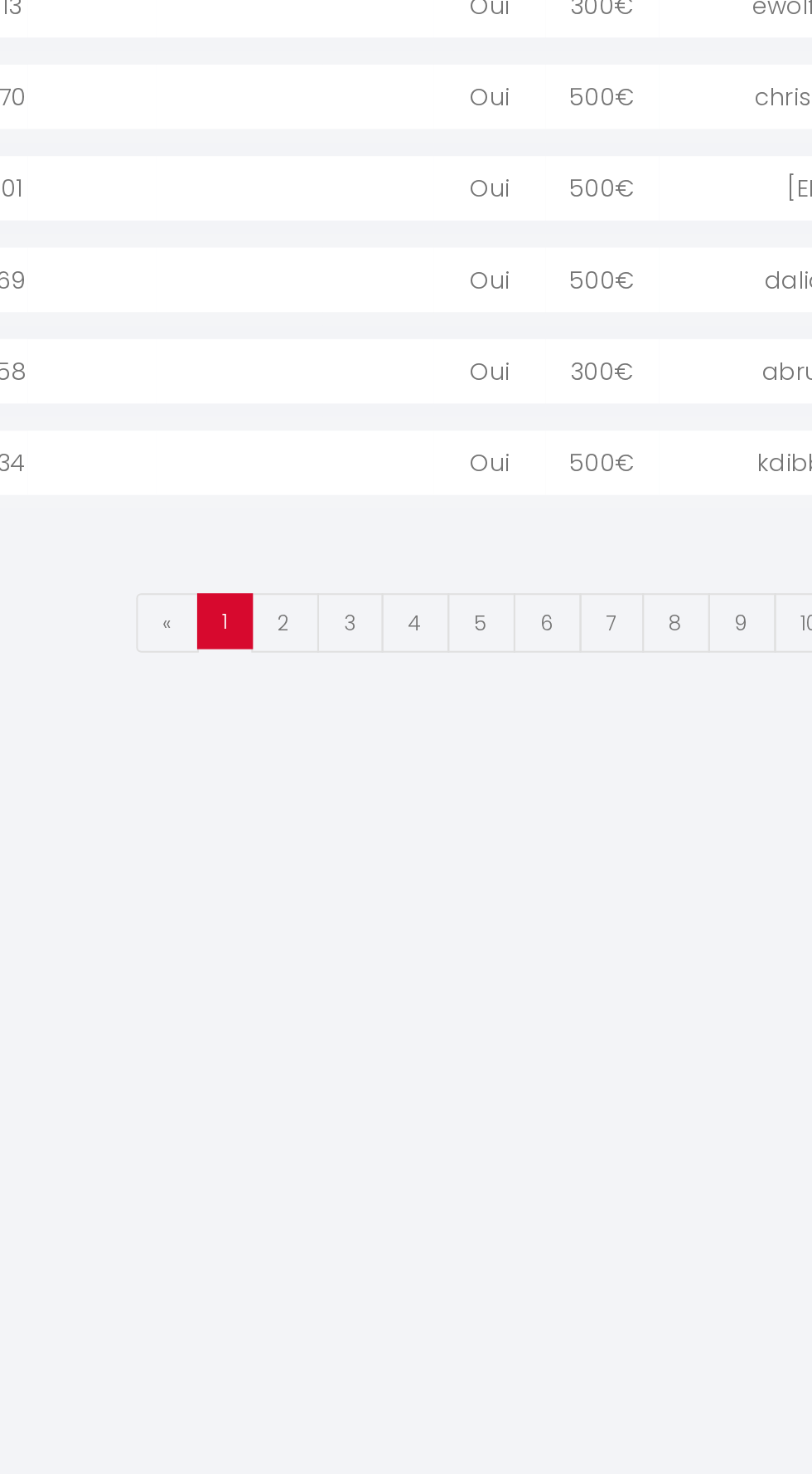
select select "1"
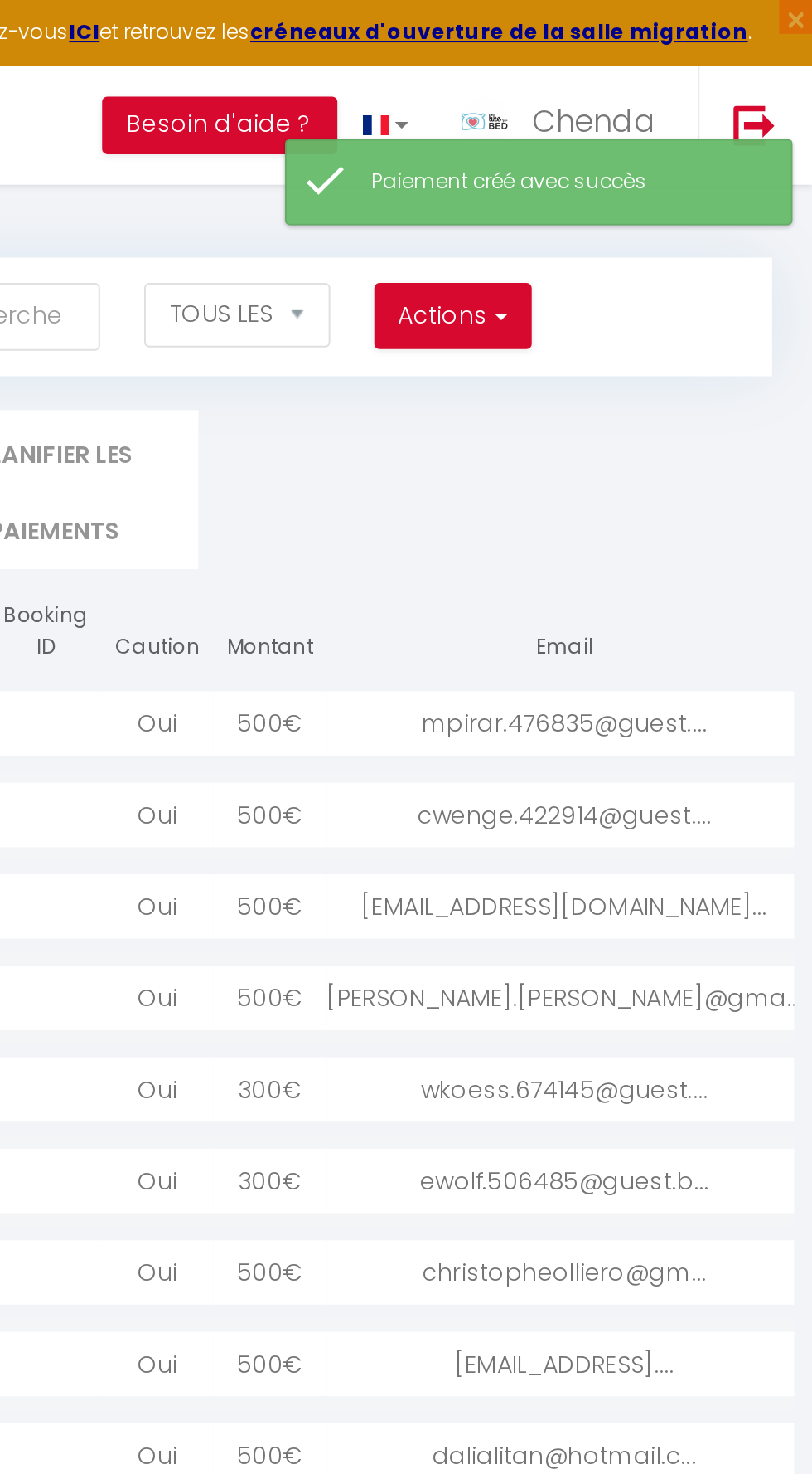
click at [691, 351] on div "mpirar.476835@guest...." at bounding box center [690, 353] width 233 height 31
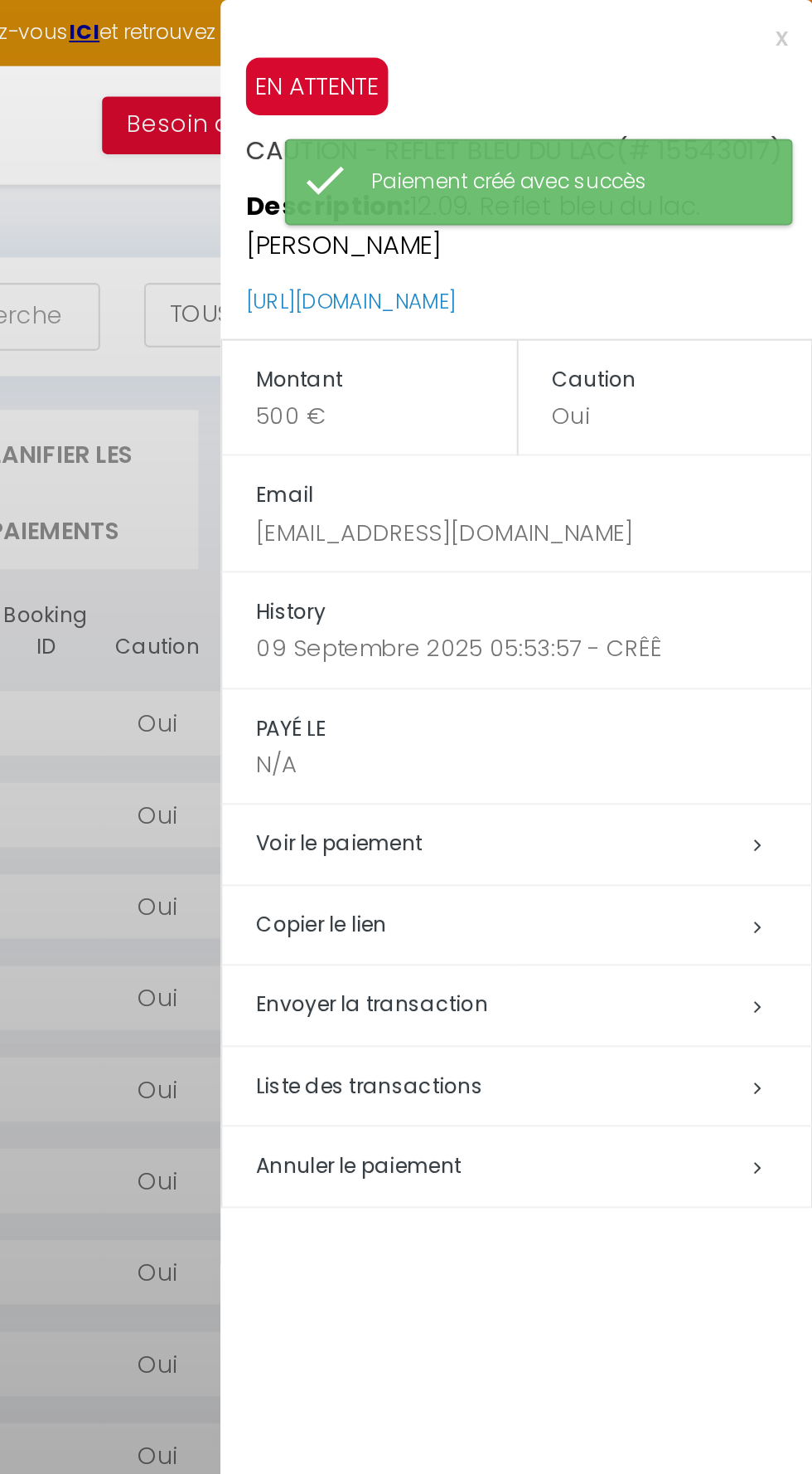
click at [609, 444] on h5 "Copier le lien" at bounding box center [675, 453] width 272 height 19
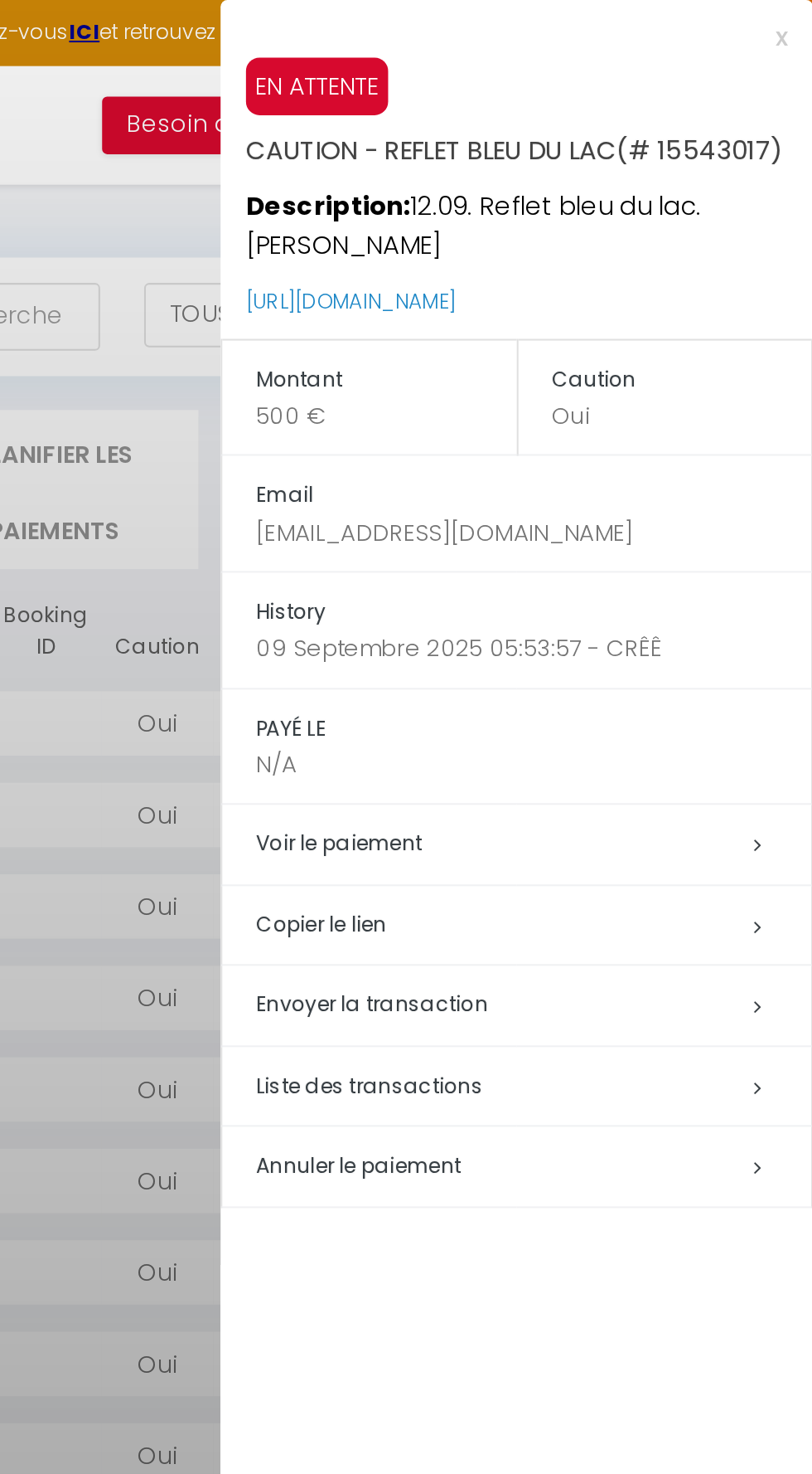
click at [472, 297] on div at bounding box center [406, 737] width 812 height 1474
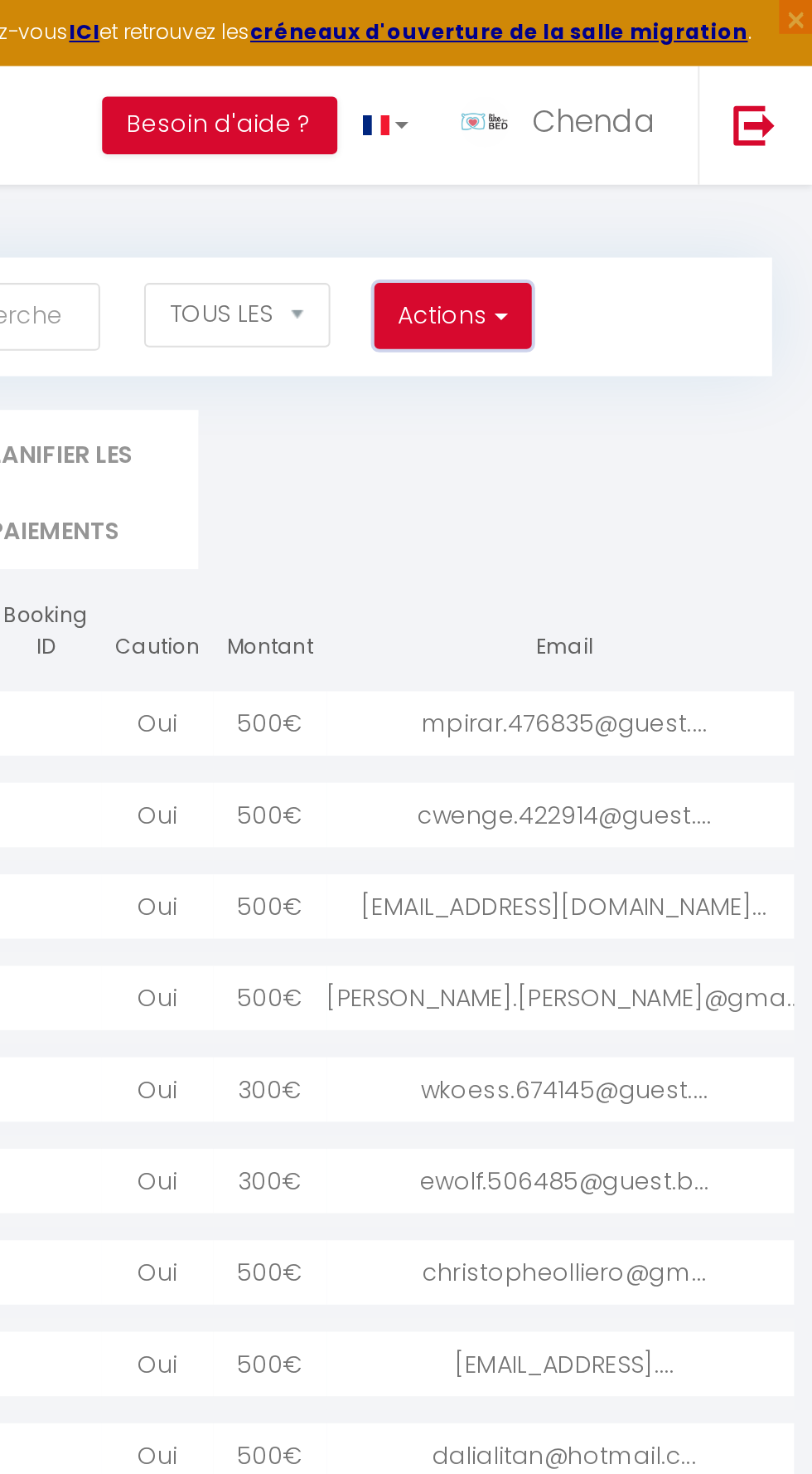
click at [631, 158] on button "Actions" at bounding box center [636, 154] width 76 height 33
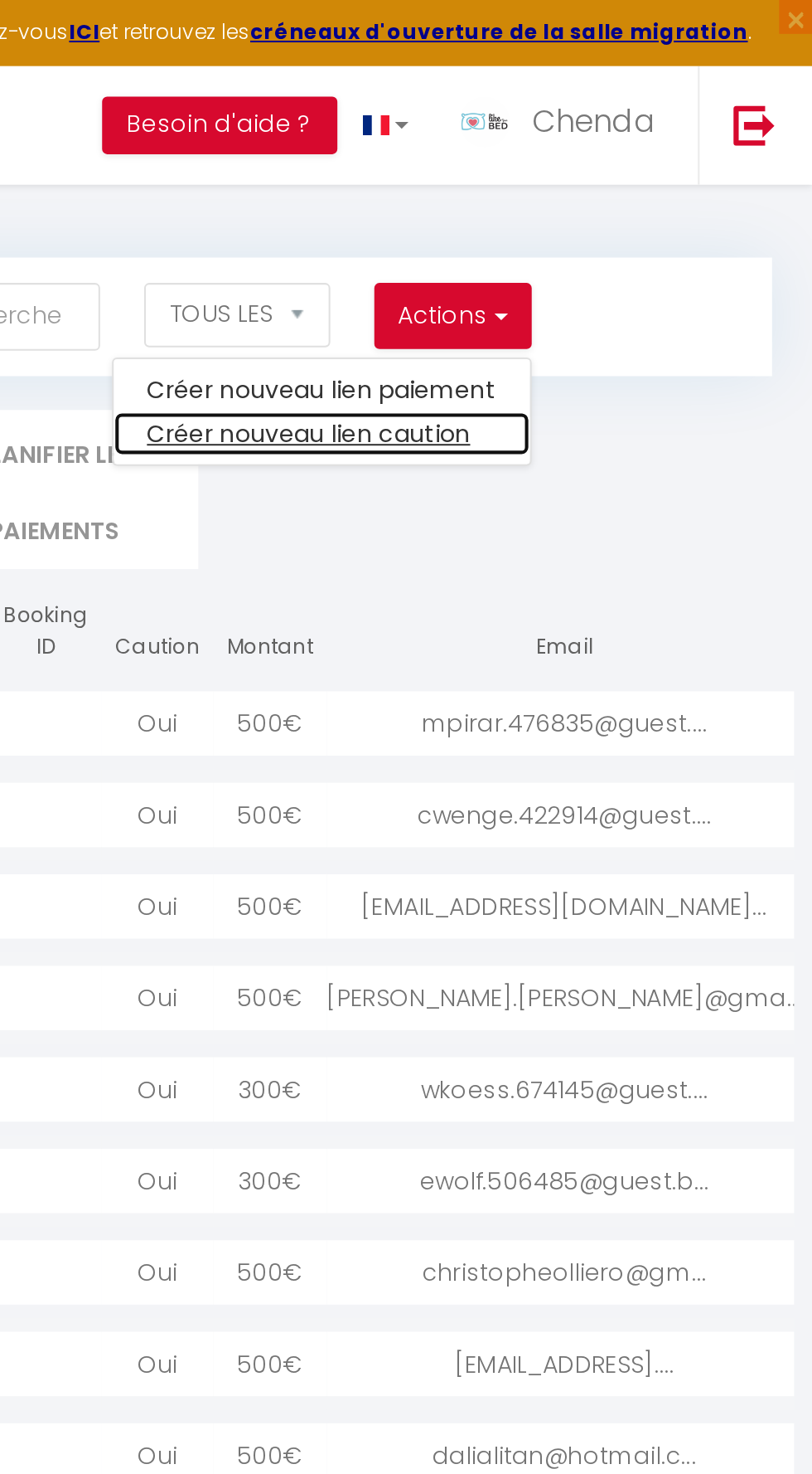
click at [580, 213] on link "Créer nouveau lien caution" at bounding box center [572, 212] width 204 height 21
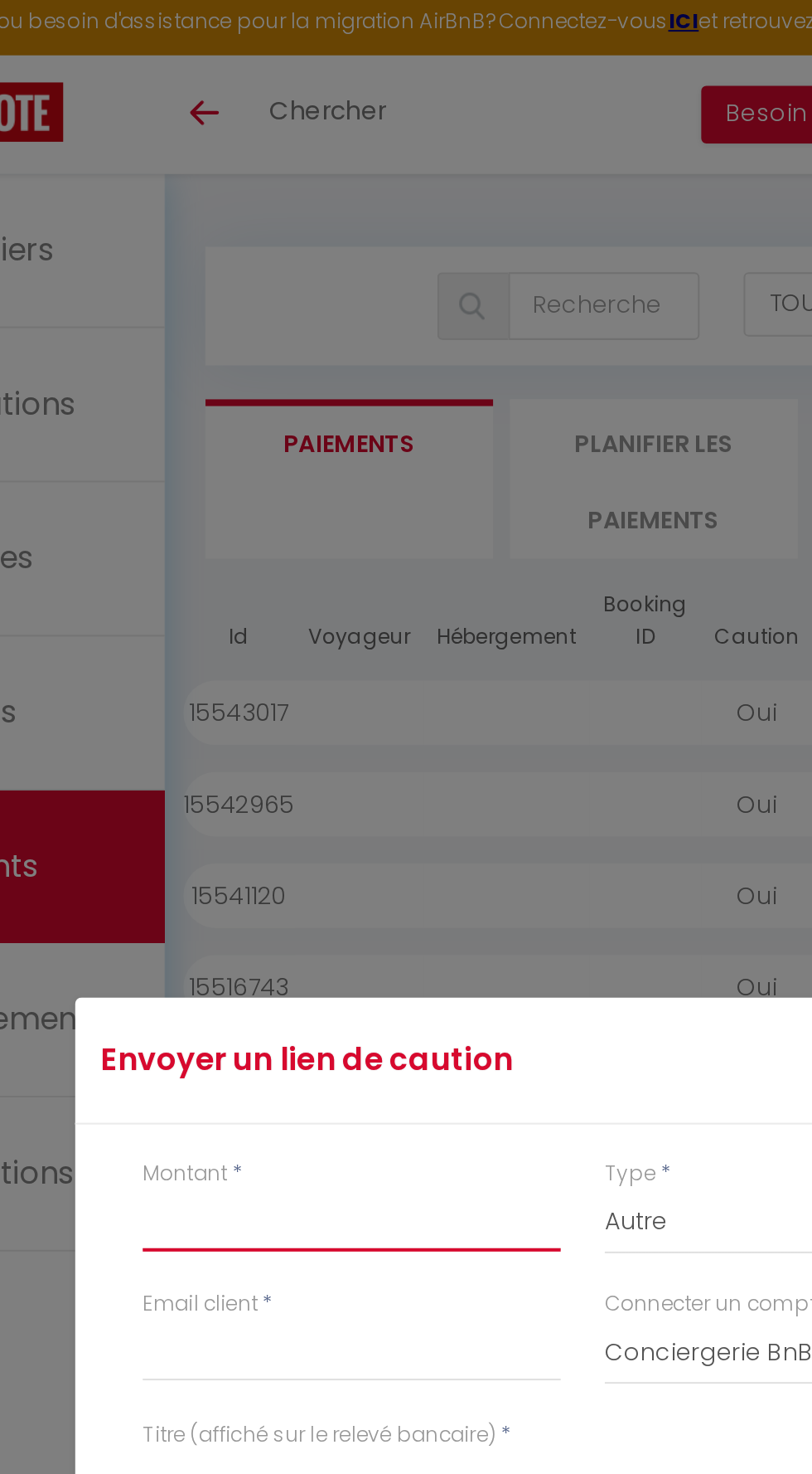
click at [308, 606] on input "Montant" at bounding box center [293, 602] width 205 height 30
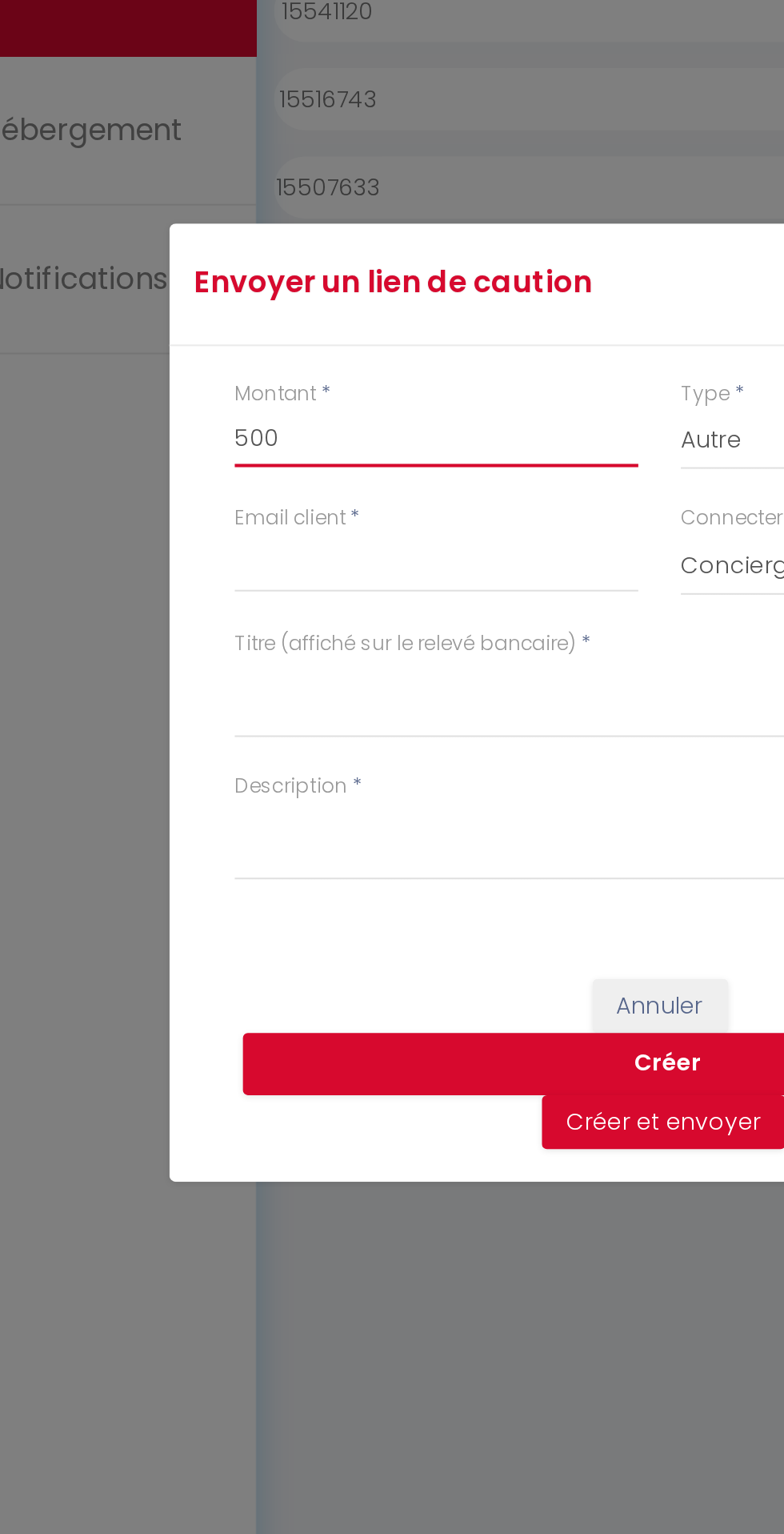
type input "500"
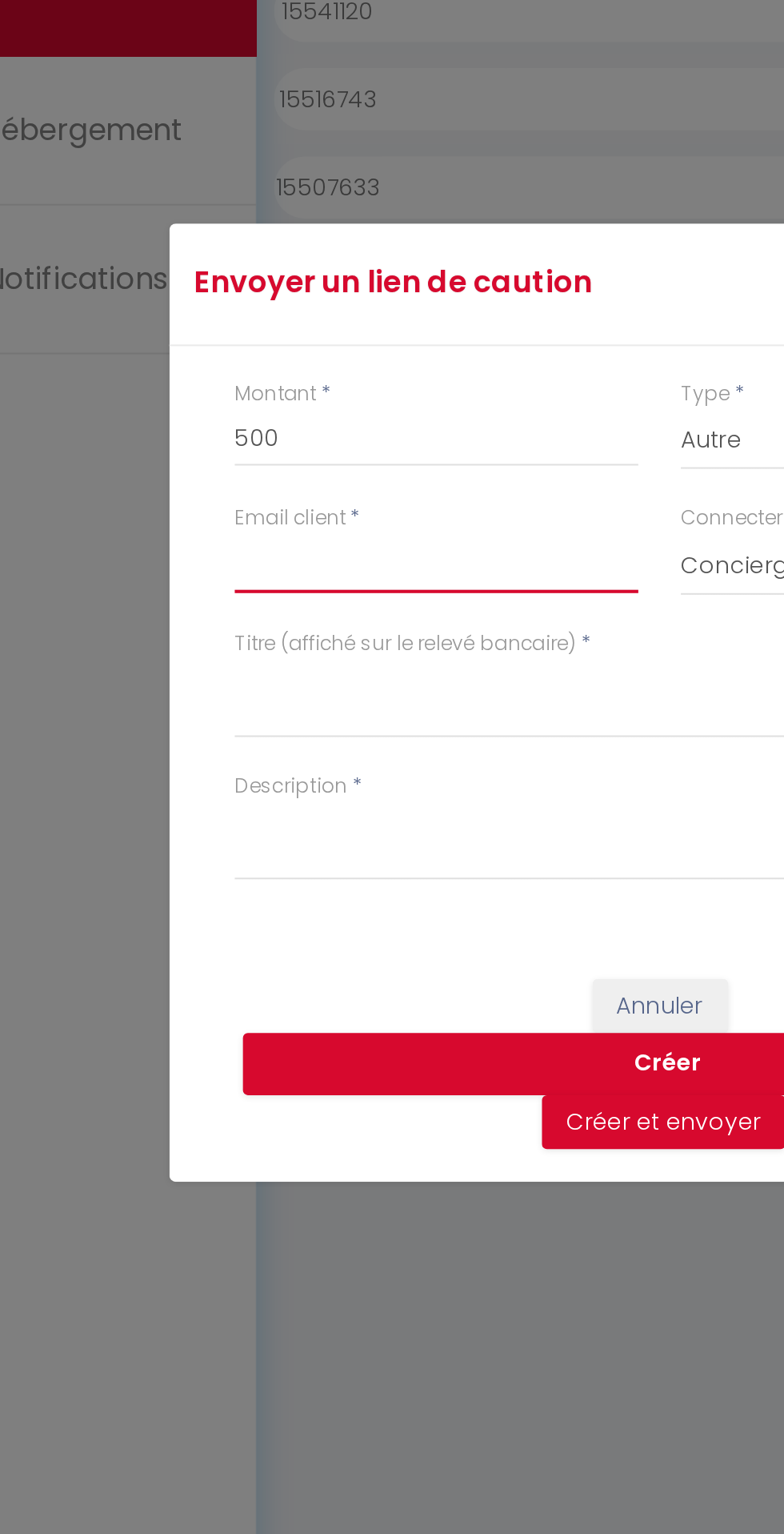
click at [194, 706] on input "Email client" at bounding box center [283, 698] width 198 height 29
type input "scross.182934@guest.booking.com"
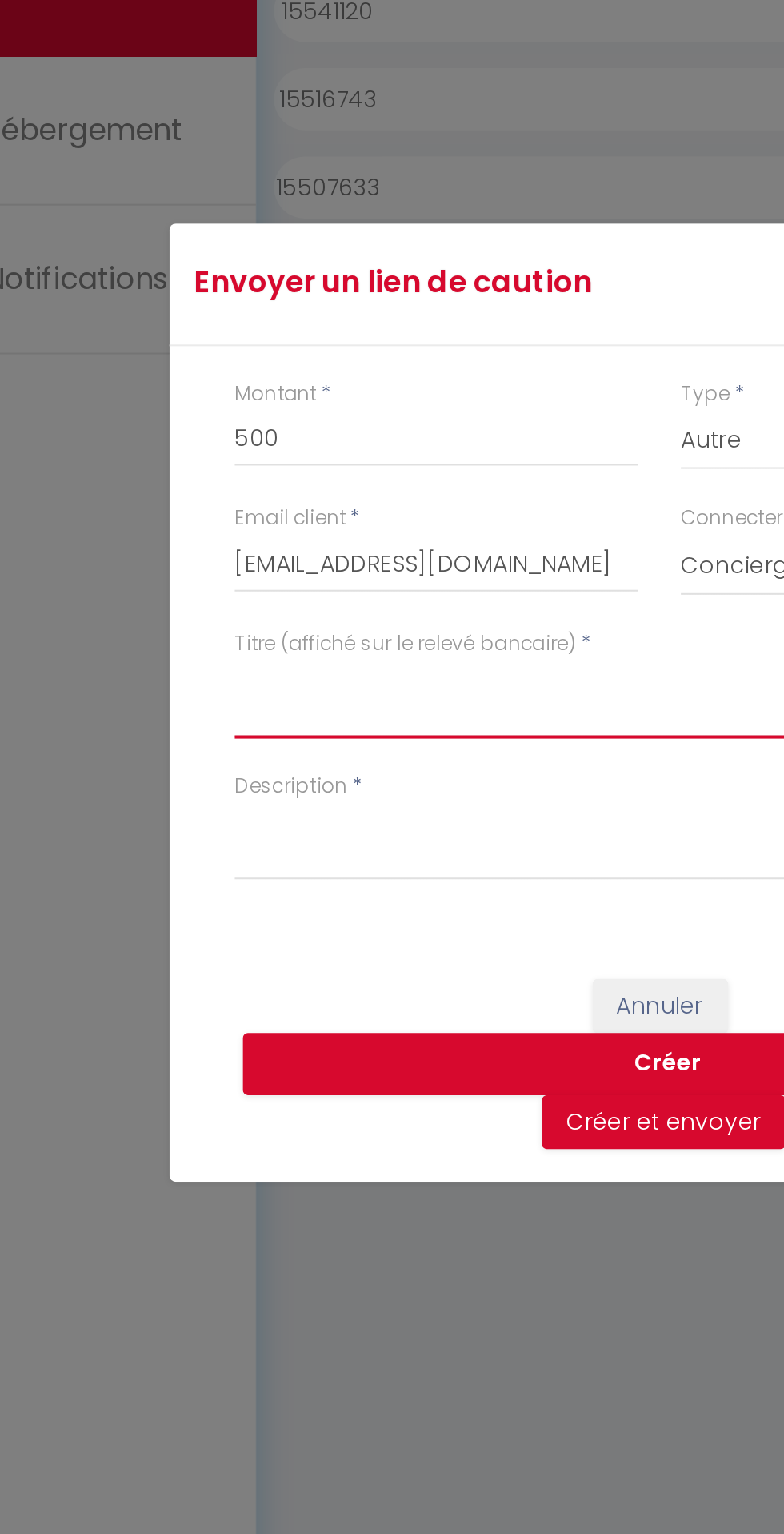
click at [224, 780] on textarea "Titre (affiché sur le relevé bancaire)" at bounding box center [392, 765] width 416 height 38
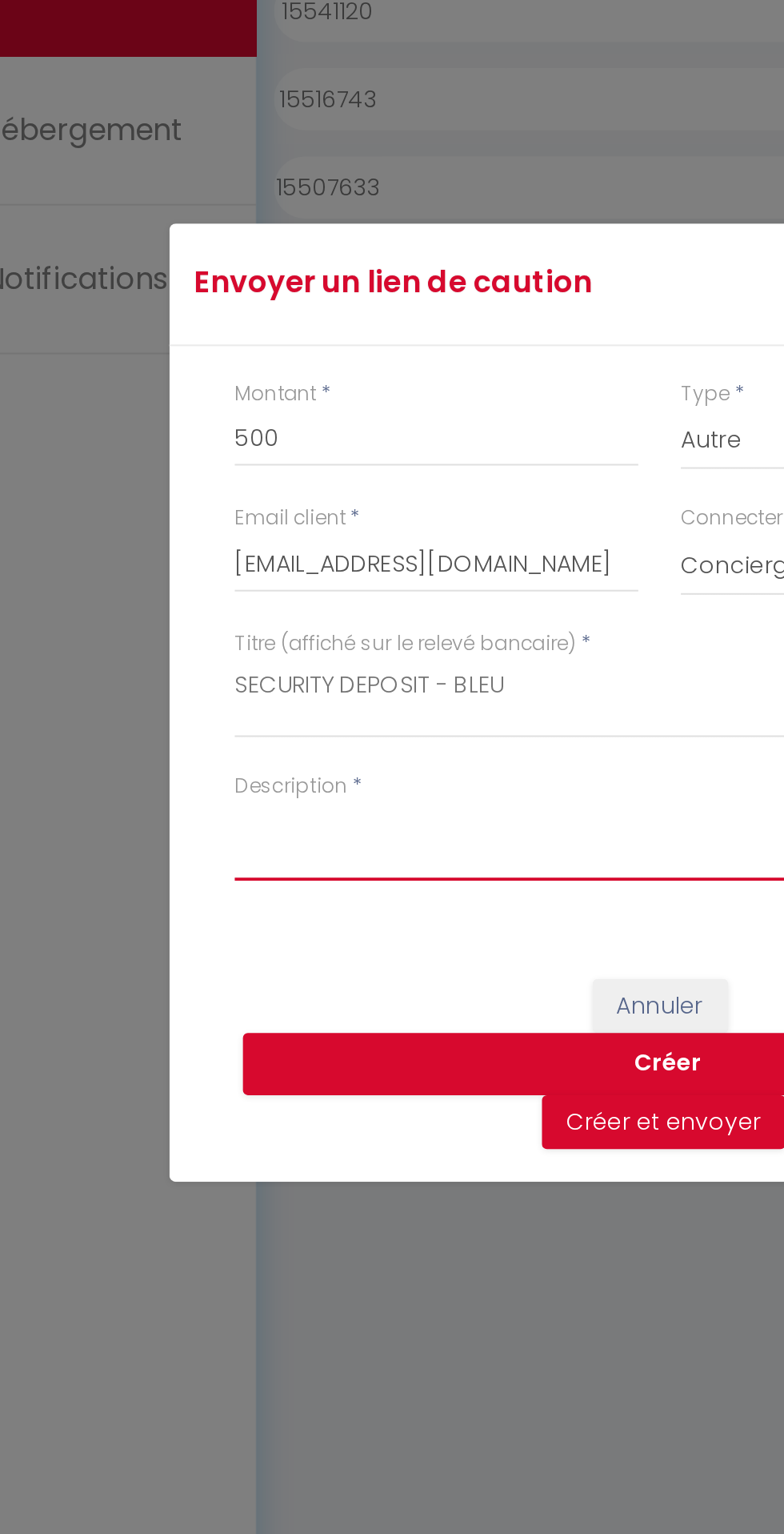
click at [210, 835] on textarea "Description" at bounding box center [392, 835] width 416 height 38
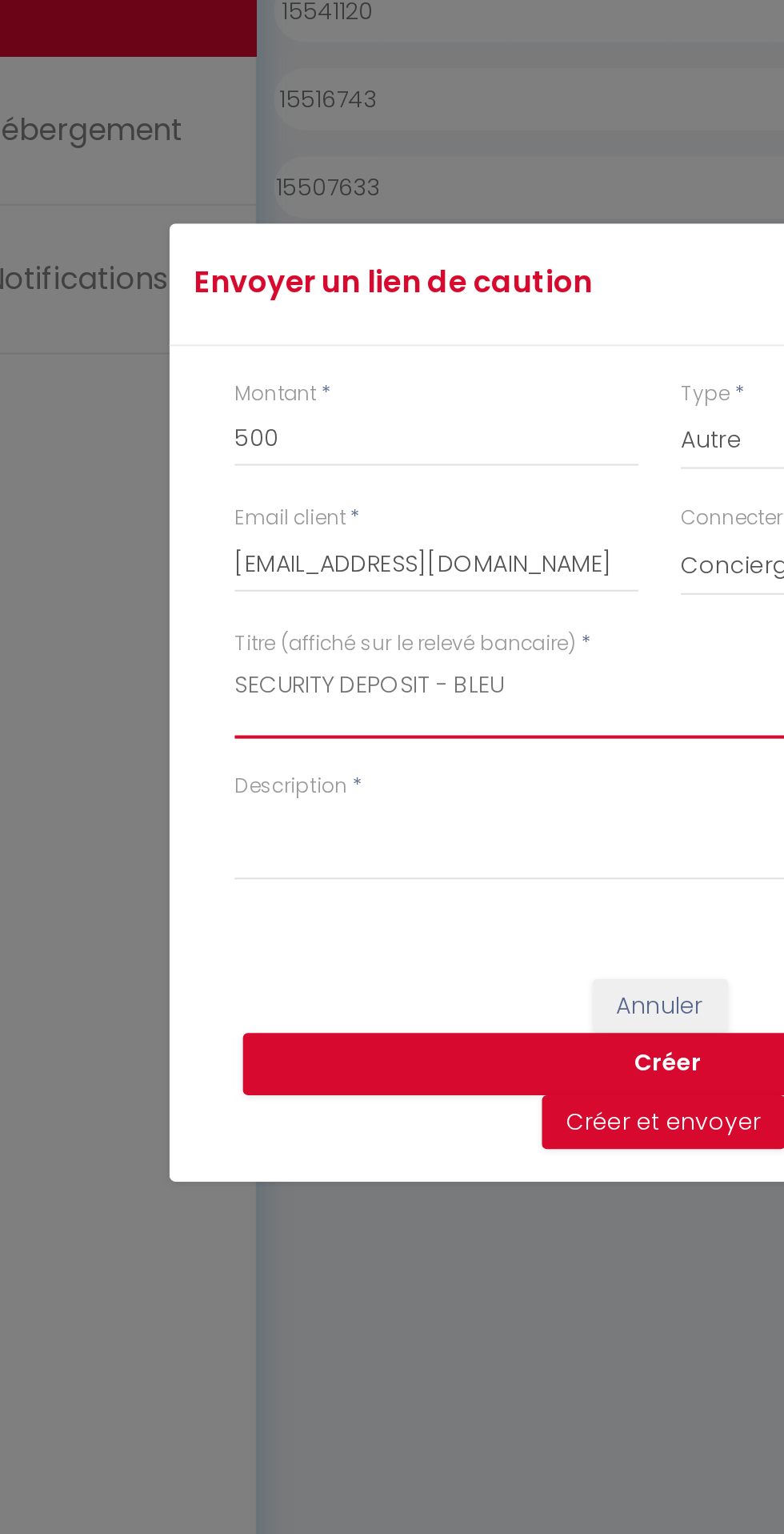
click at [336, 765] on textarea "SECURITY DEPOSIT - BLEU" at bounding box center [392, 765] width 416 height 38
type textarea "SECURITY DEPOSIT - BLEU DU LAC"
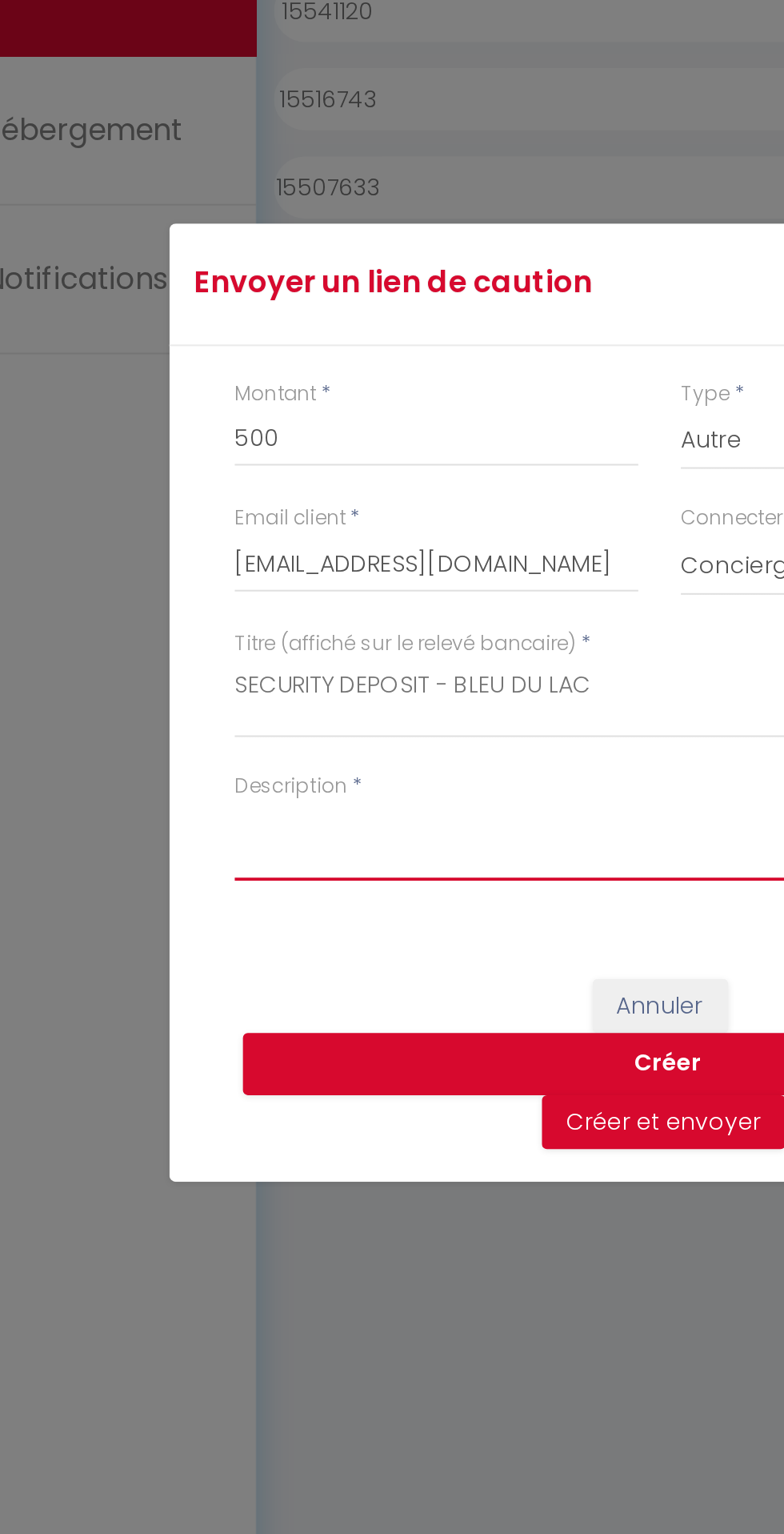
click at [225, 832] on textarea "Description" at bounding box center [392, 835] width 416 height 38
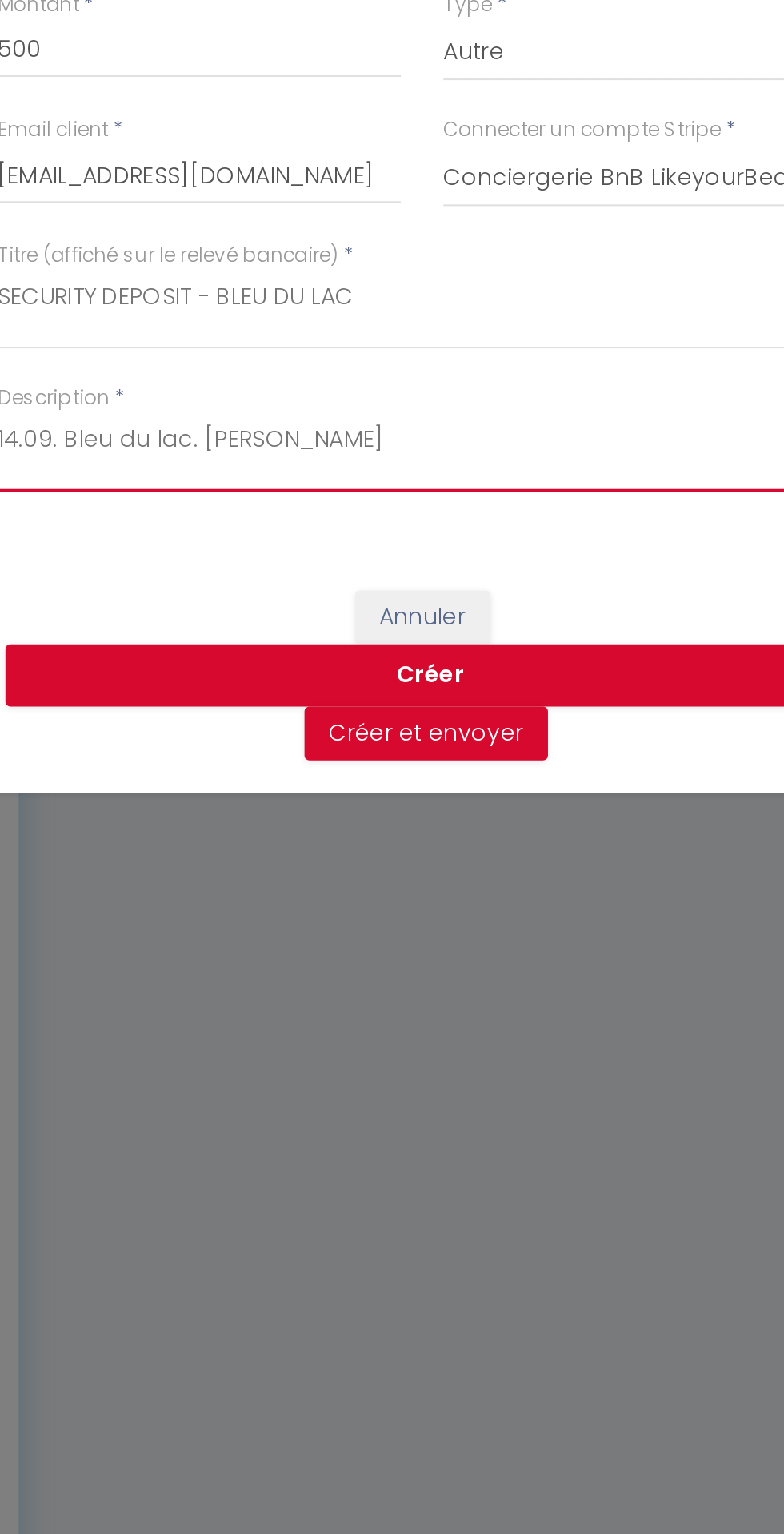
type textarea "14.09. Bleu du lac. Stephen"
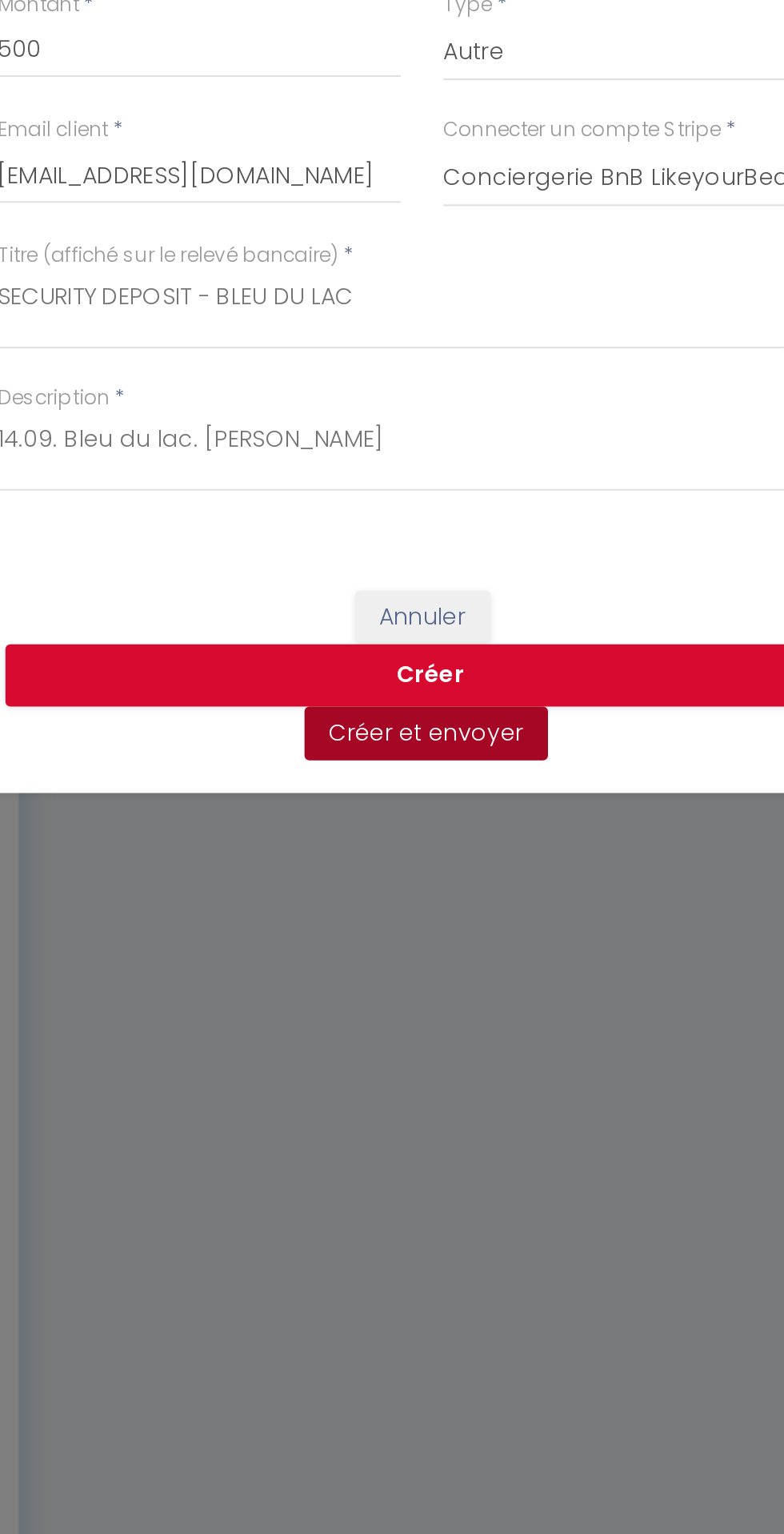
click at [370, 983] on button "Créer et envoyer" at bounding box center [394, 972] width 119 height 27
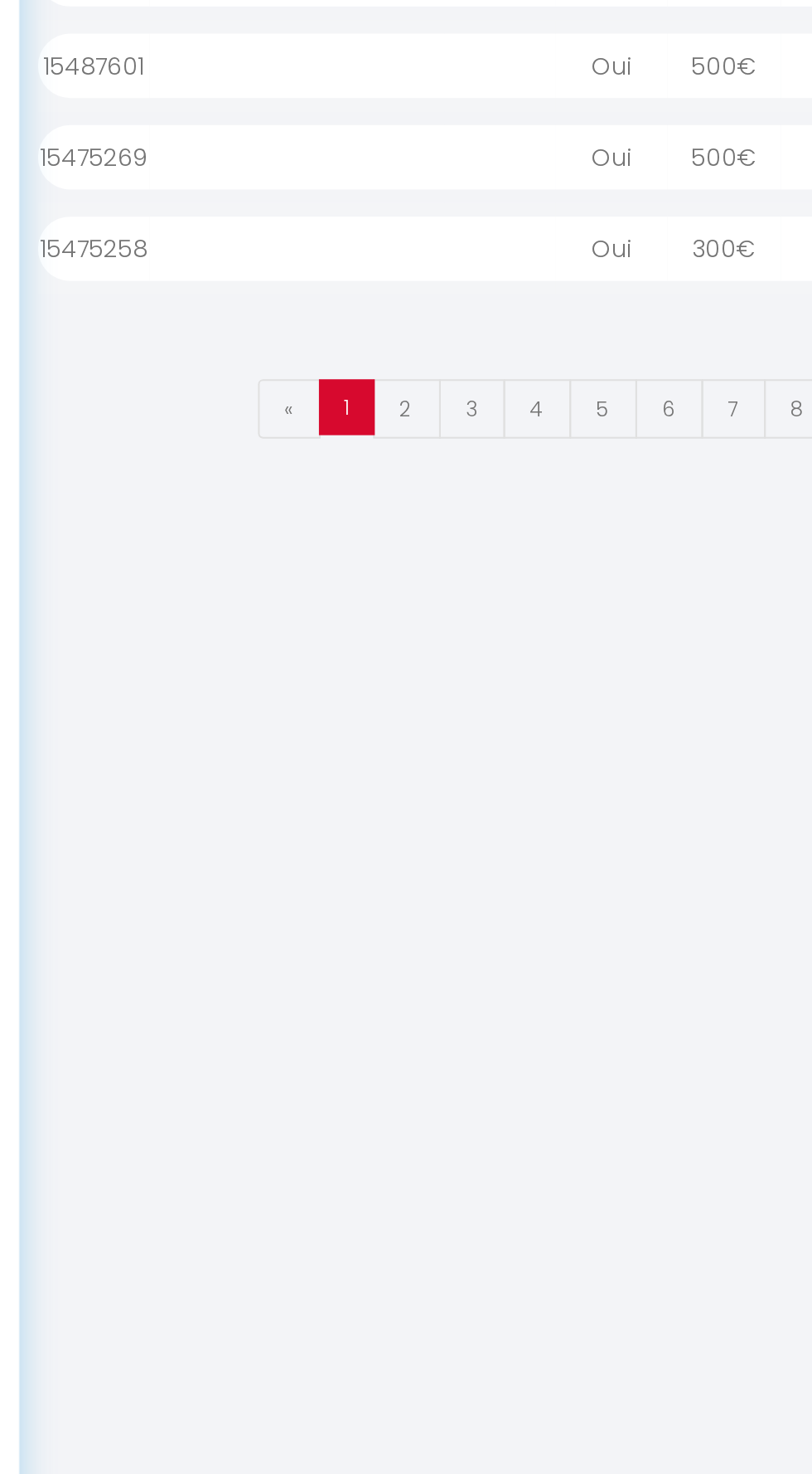
select select "1"
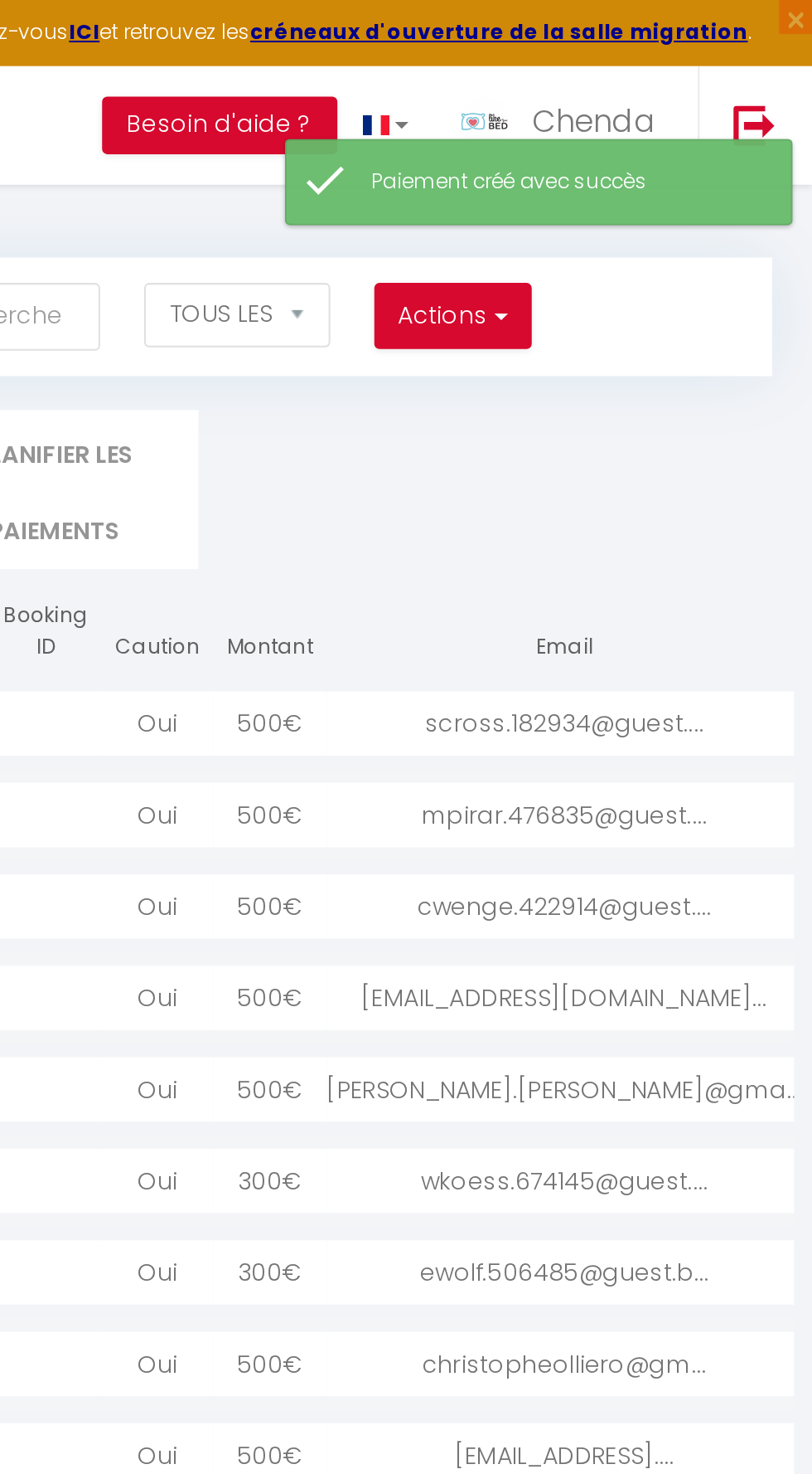
click at [621, 346] on div "scross.182934@guest...." at bounding box center [690, 353] width 233 height 31
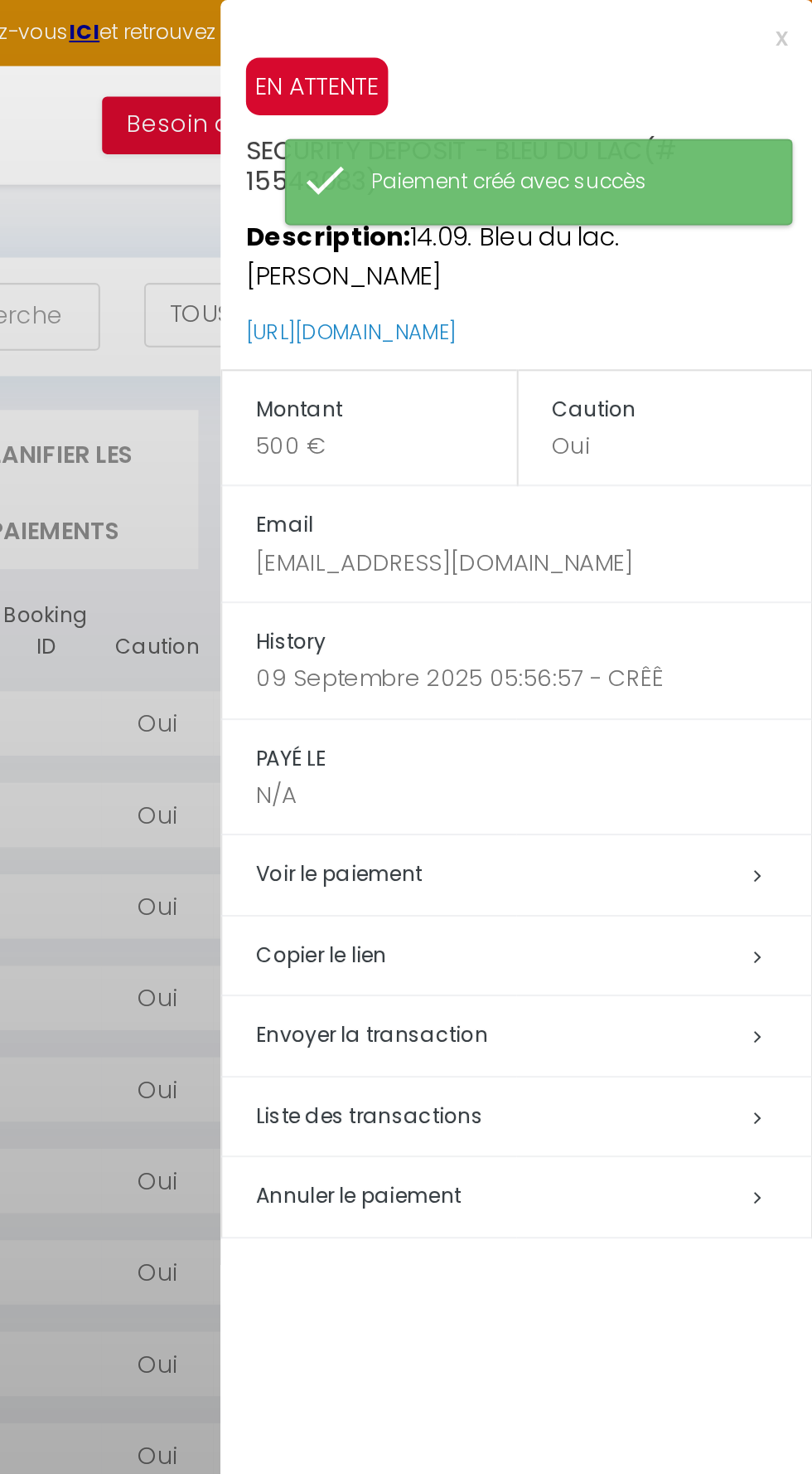
click at [602, 458] on h5 "Copier le lien" at bounding box center [675, 468] width 272 height 19
